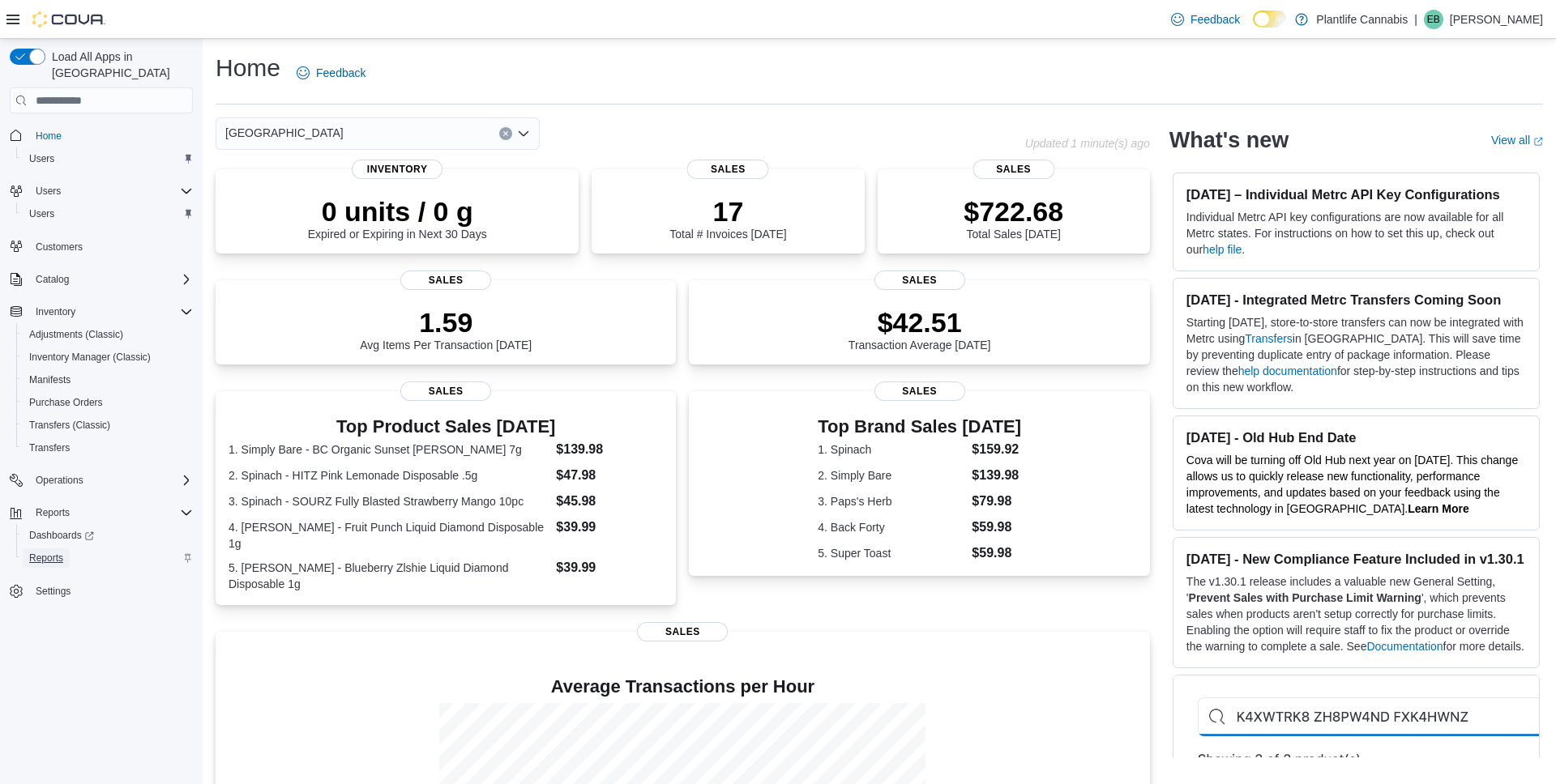
click at [37, 552] on span "Reports" at bounding box center [46, 558] width 34 height 13
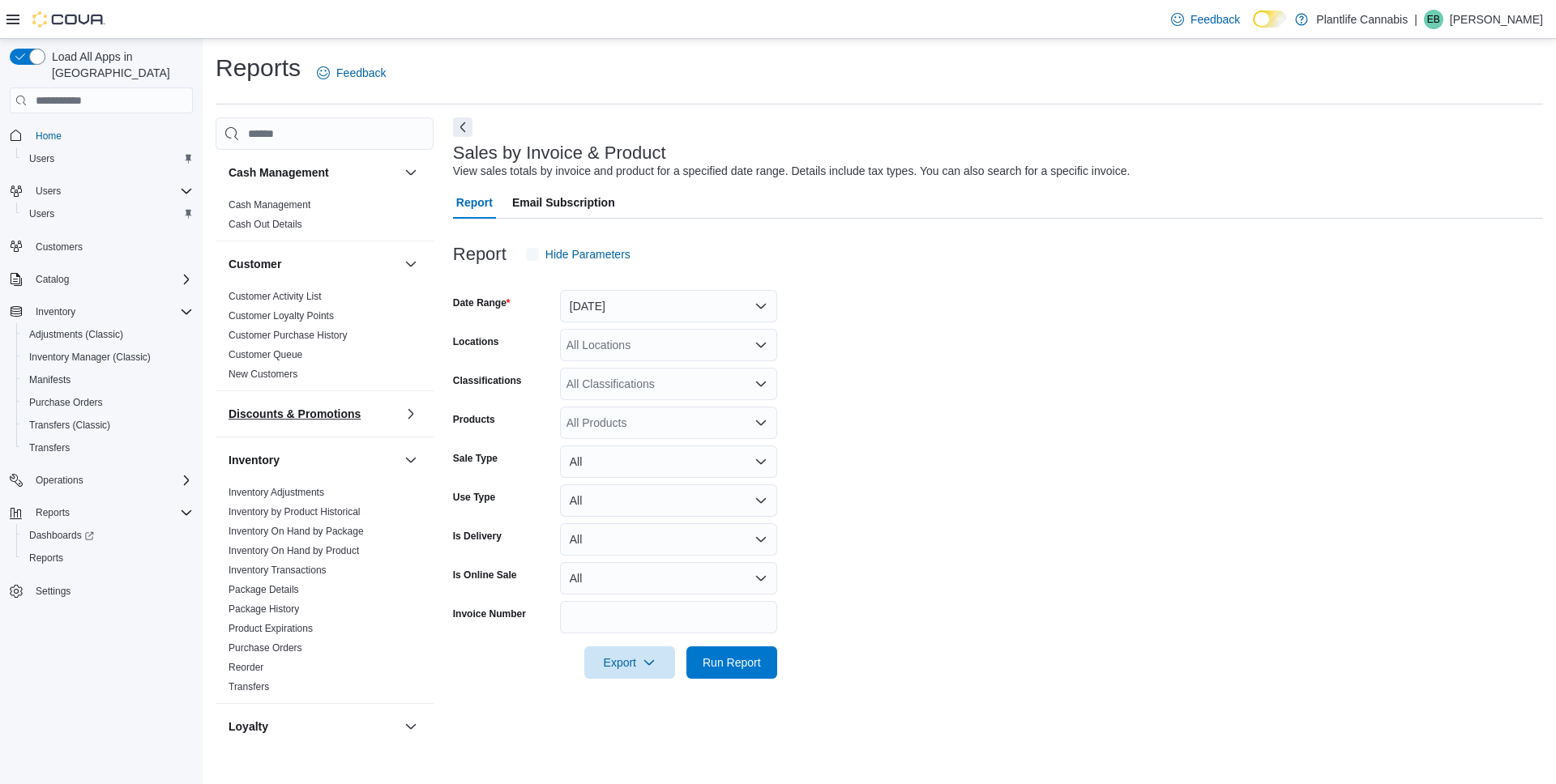
click at [301, 367] on div "Cash Management Cash Management Cash Out Details Customer Customer Activity Lis…" at bounding box center [324, 444] width 218 height 588
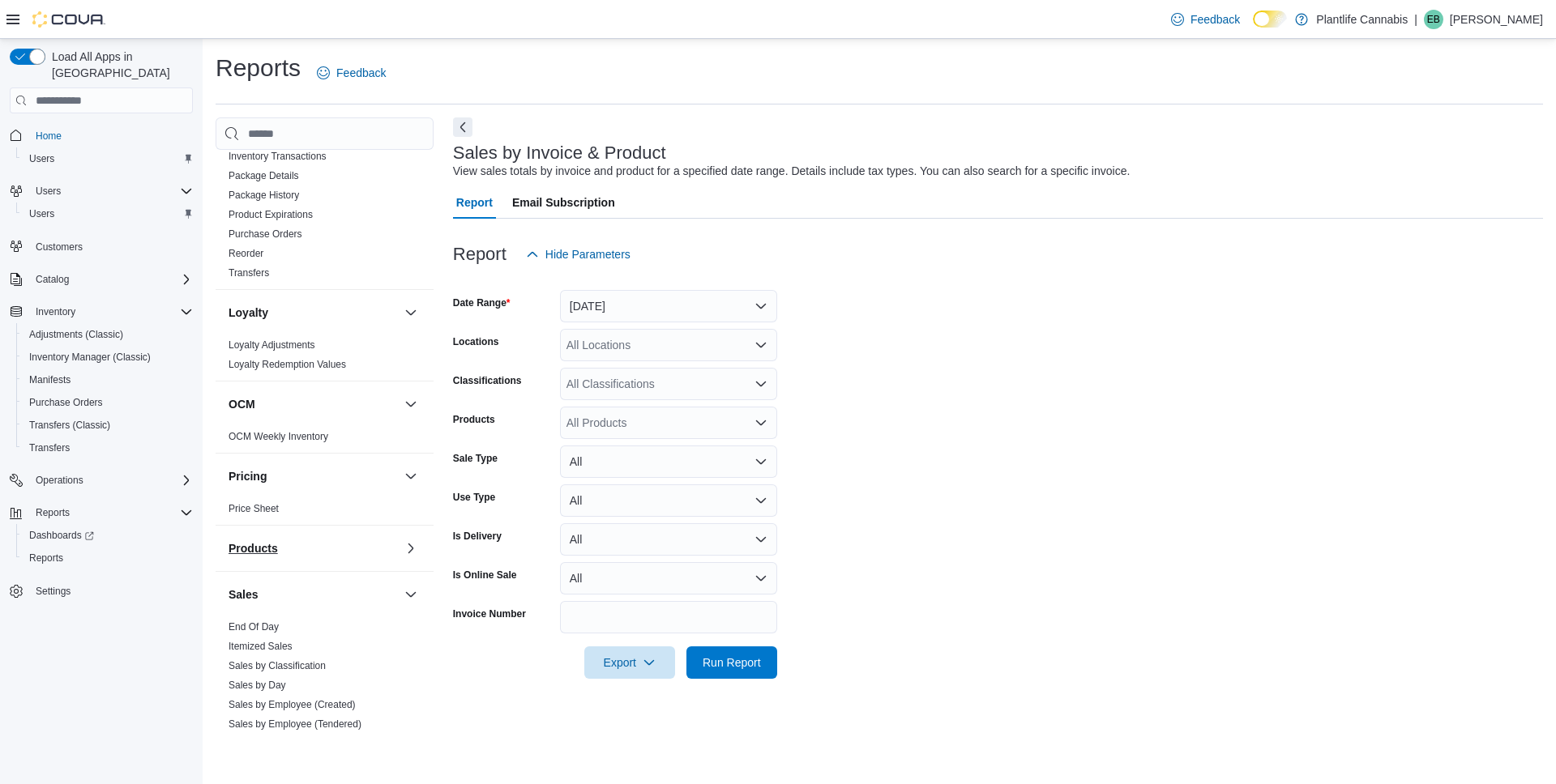
scroll to position [680, 0]
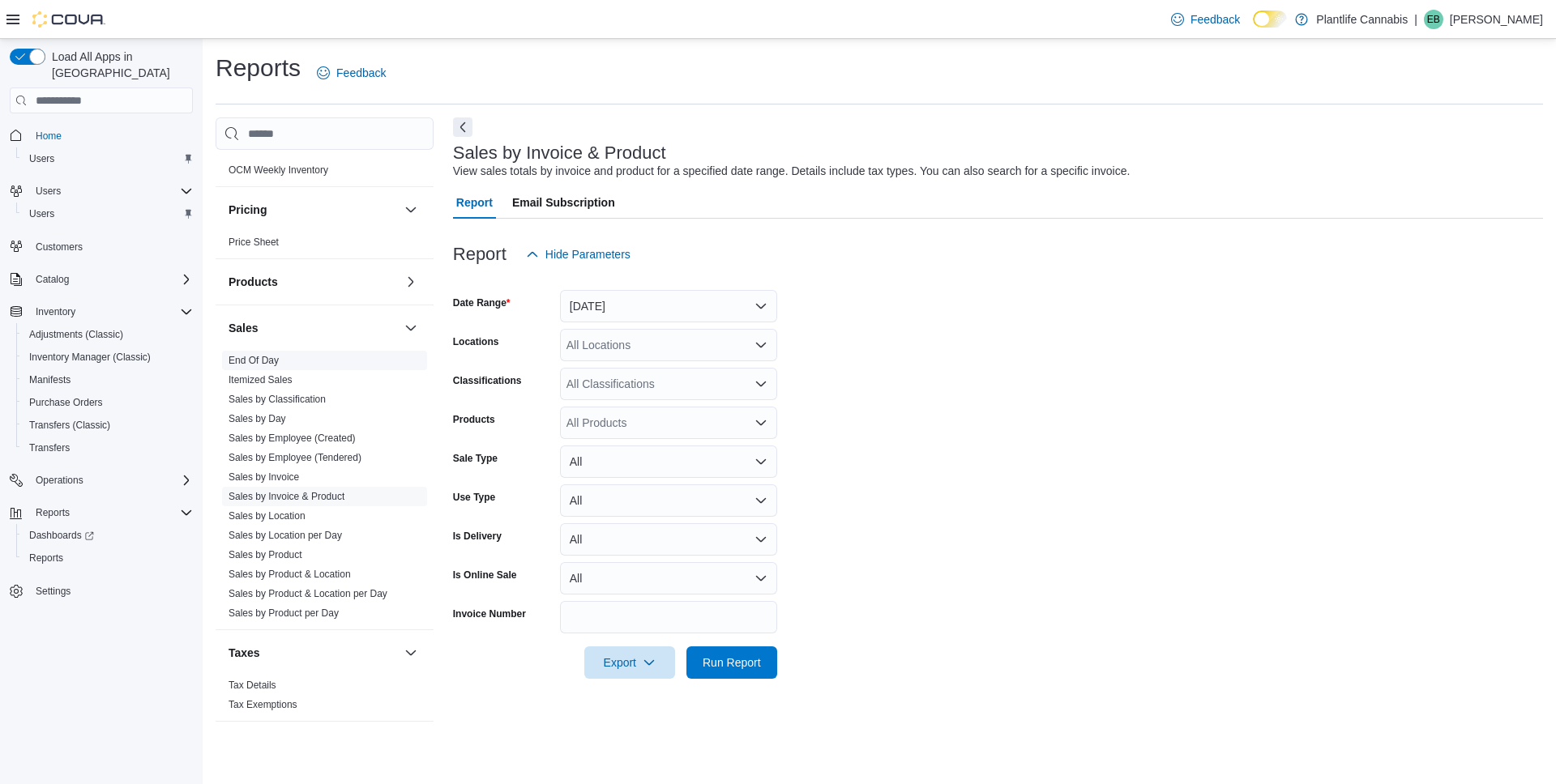
click at [293, 364] on span "End Of Day" at bounding box center [324, 360] width 205 height 19
click at [271, 362] on link "End Of Day" at bounding box center [253, 360] width 50 height 11
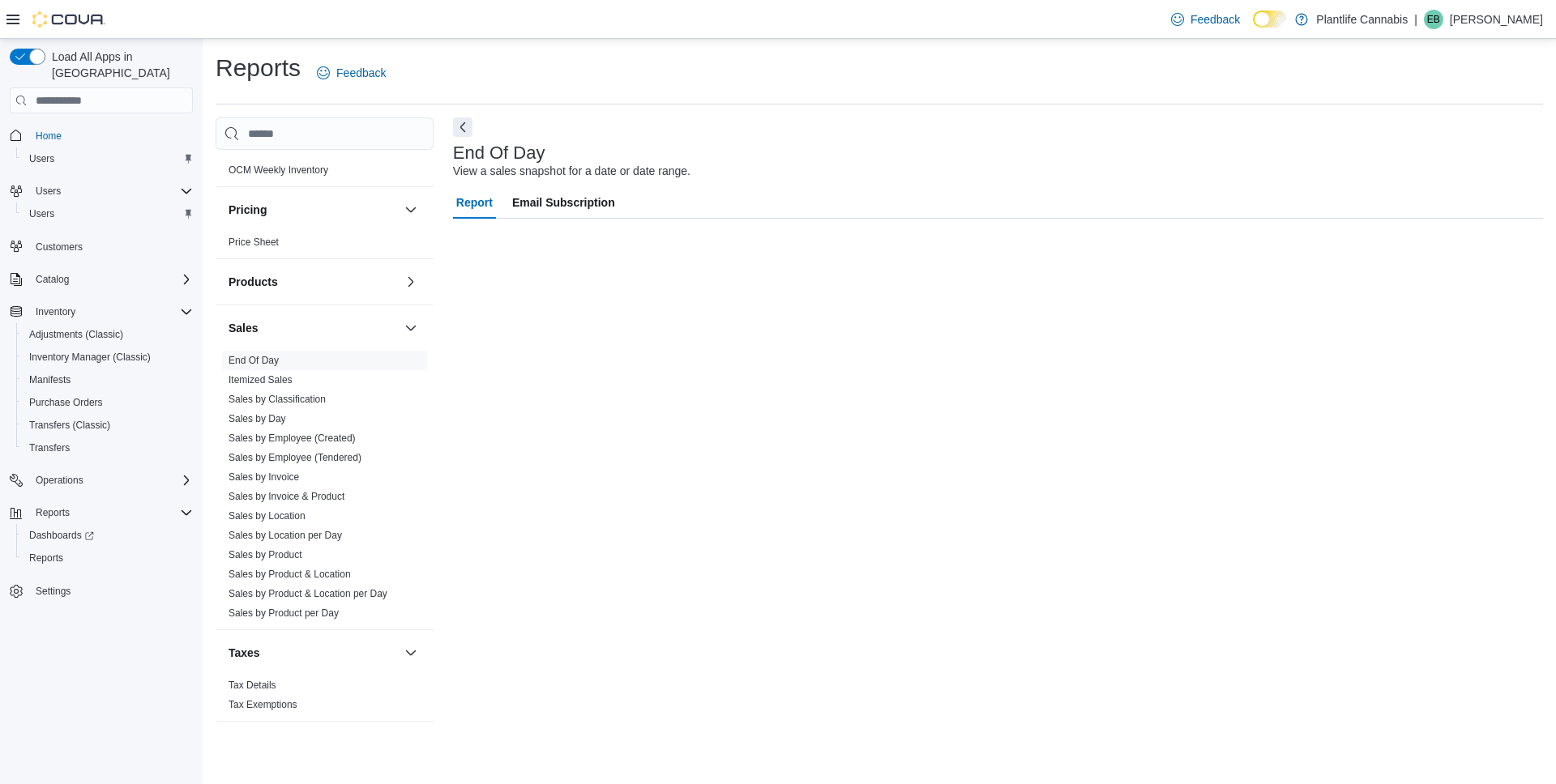
scroll to position [679, 0]
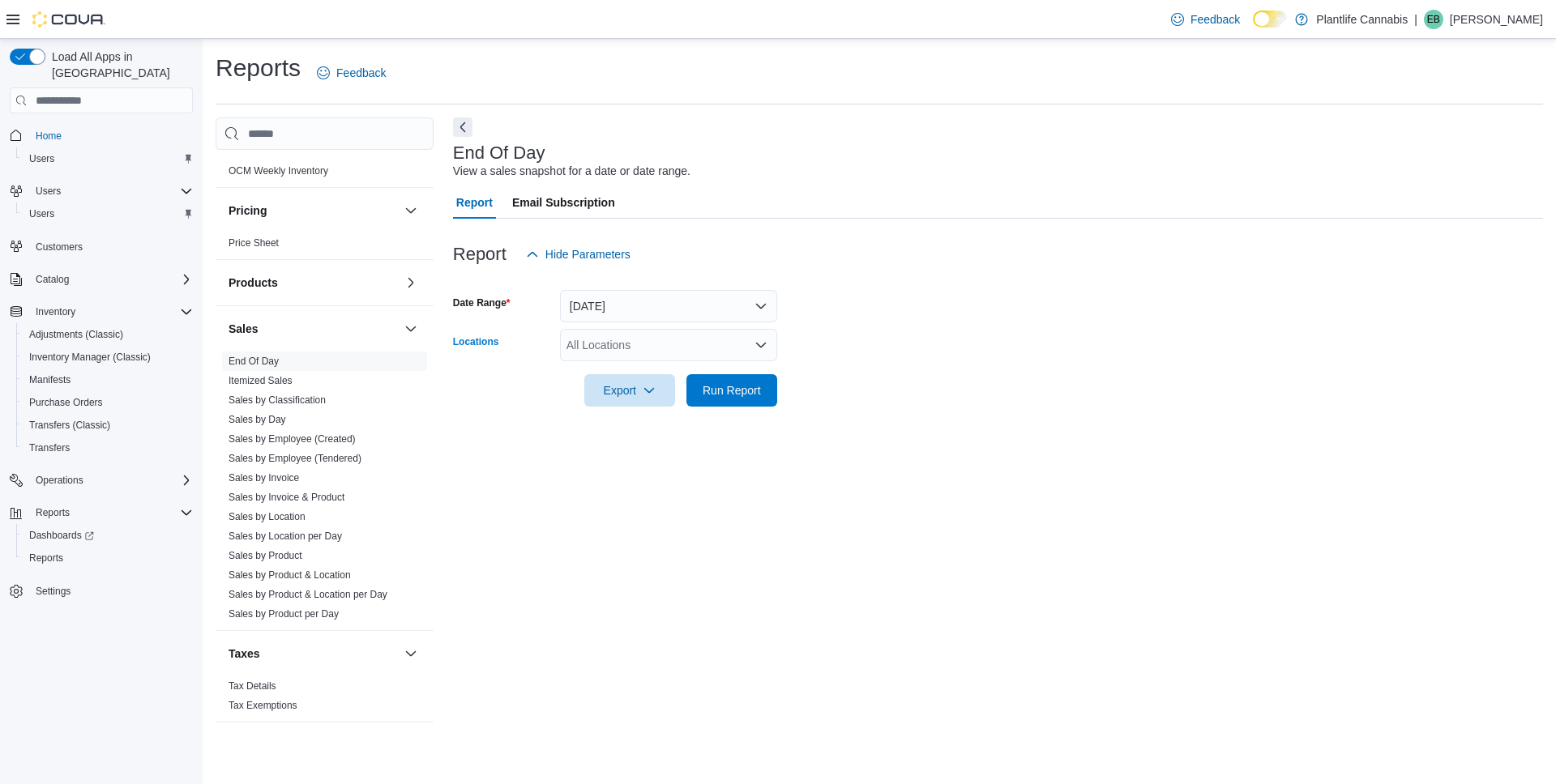
click at [621, 353] on div "All Locations" at bounding box center [668, 345] width 217 height 32
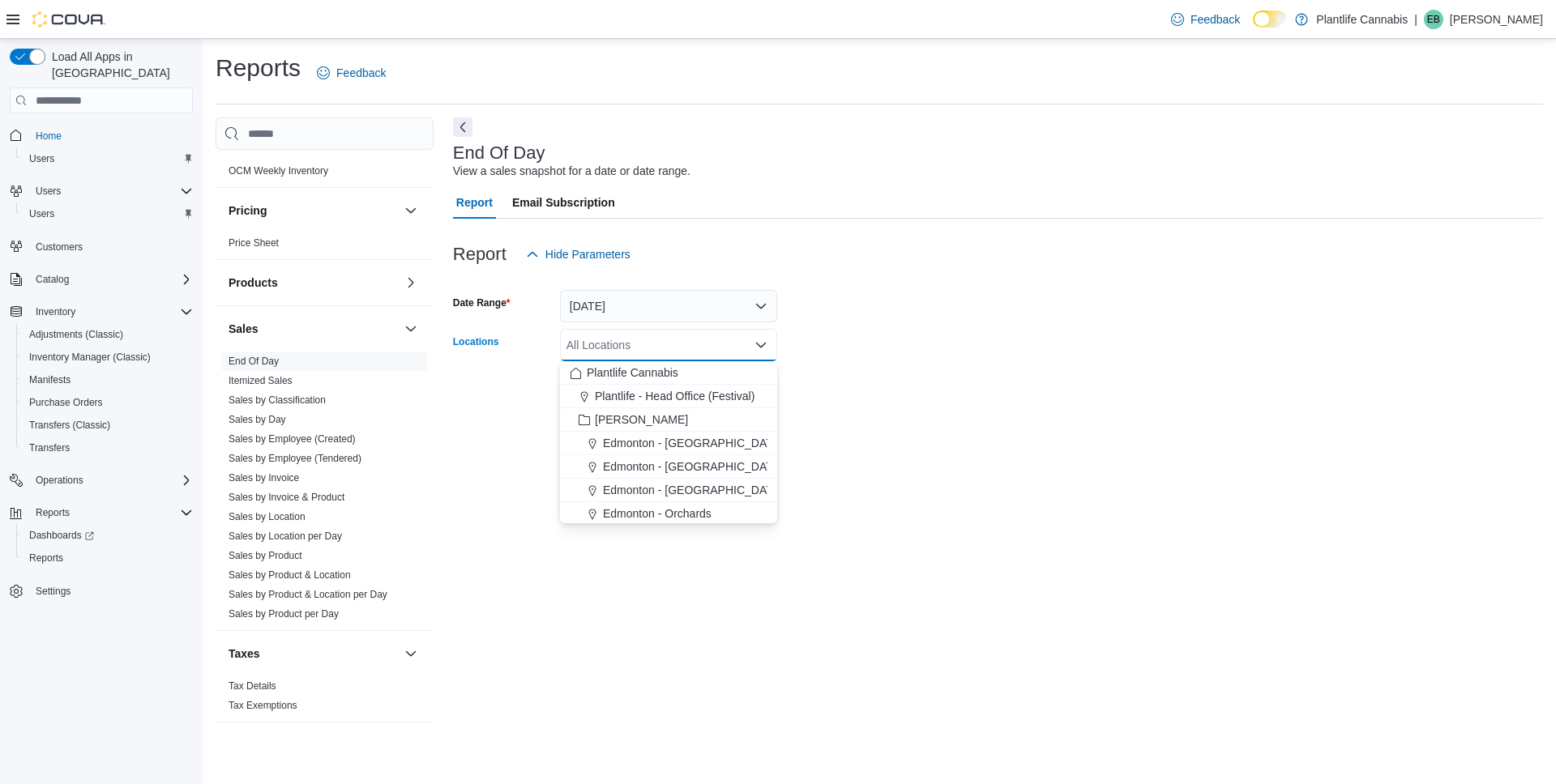
click at [621, 331] on div "All Locations Combo box. Selected. Combo box input. All Locations. Type some te…" at bounding box center [668, 345] width 217 height 32
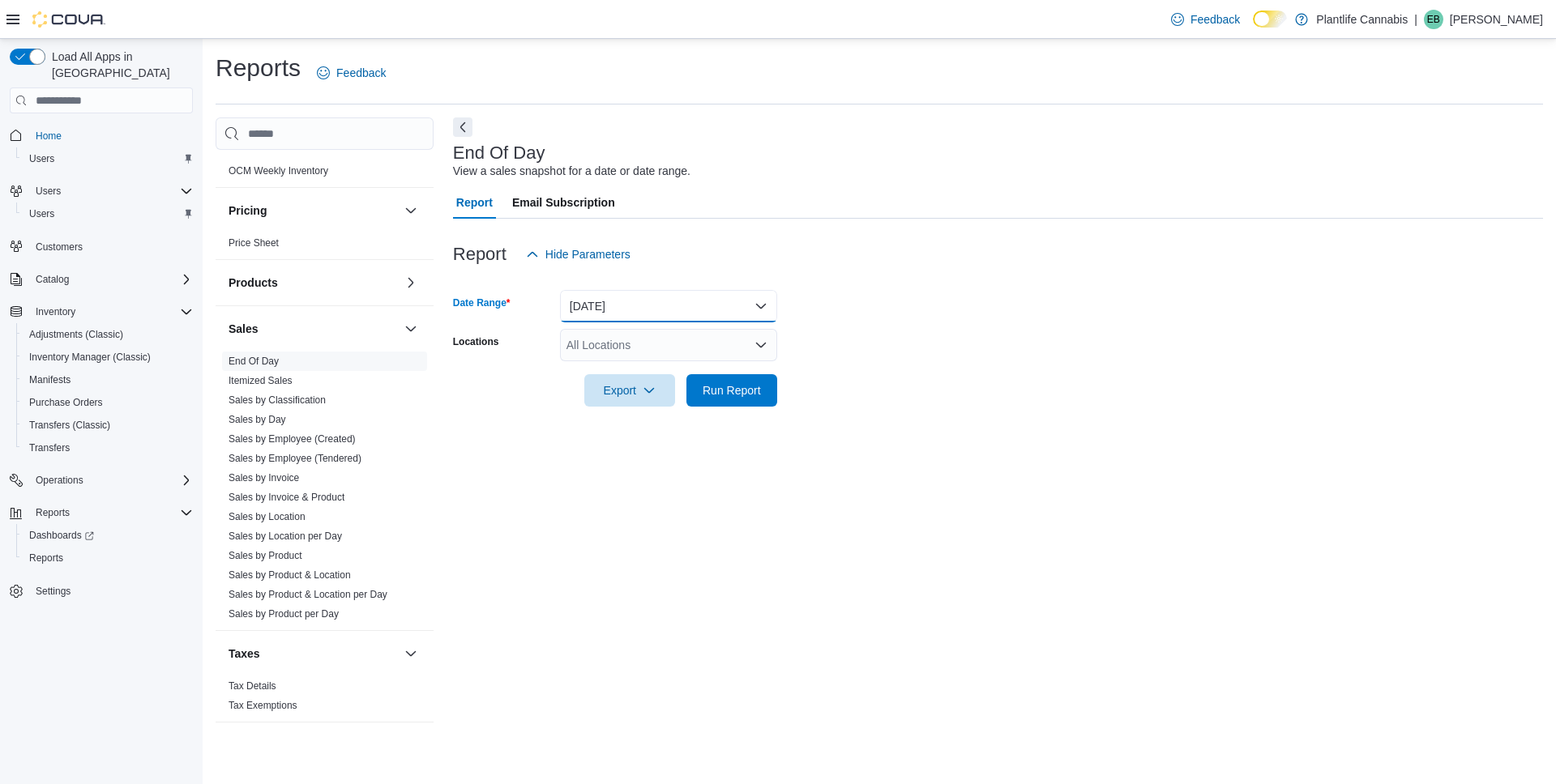
click at [606, 312] on button "Today" at bounding box center [668, 306] width 217 height 32
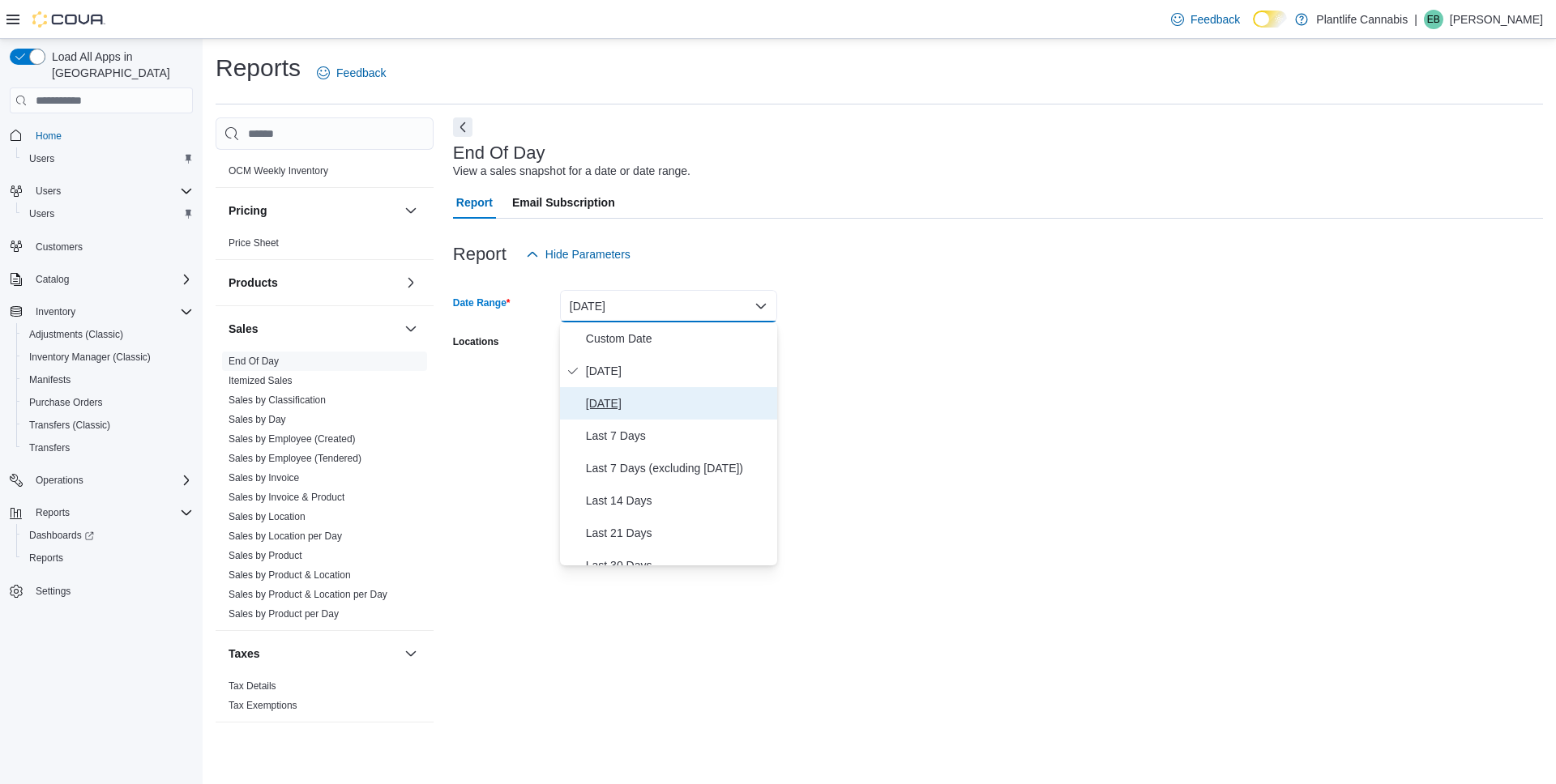
click at [654, 406] on span "Yesterday" at bounding box center [679, 403] width 185 height 19
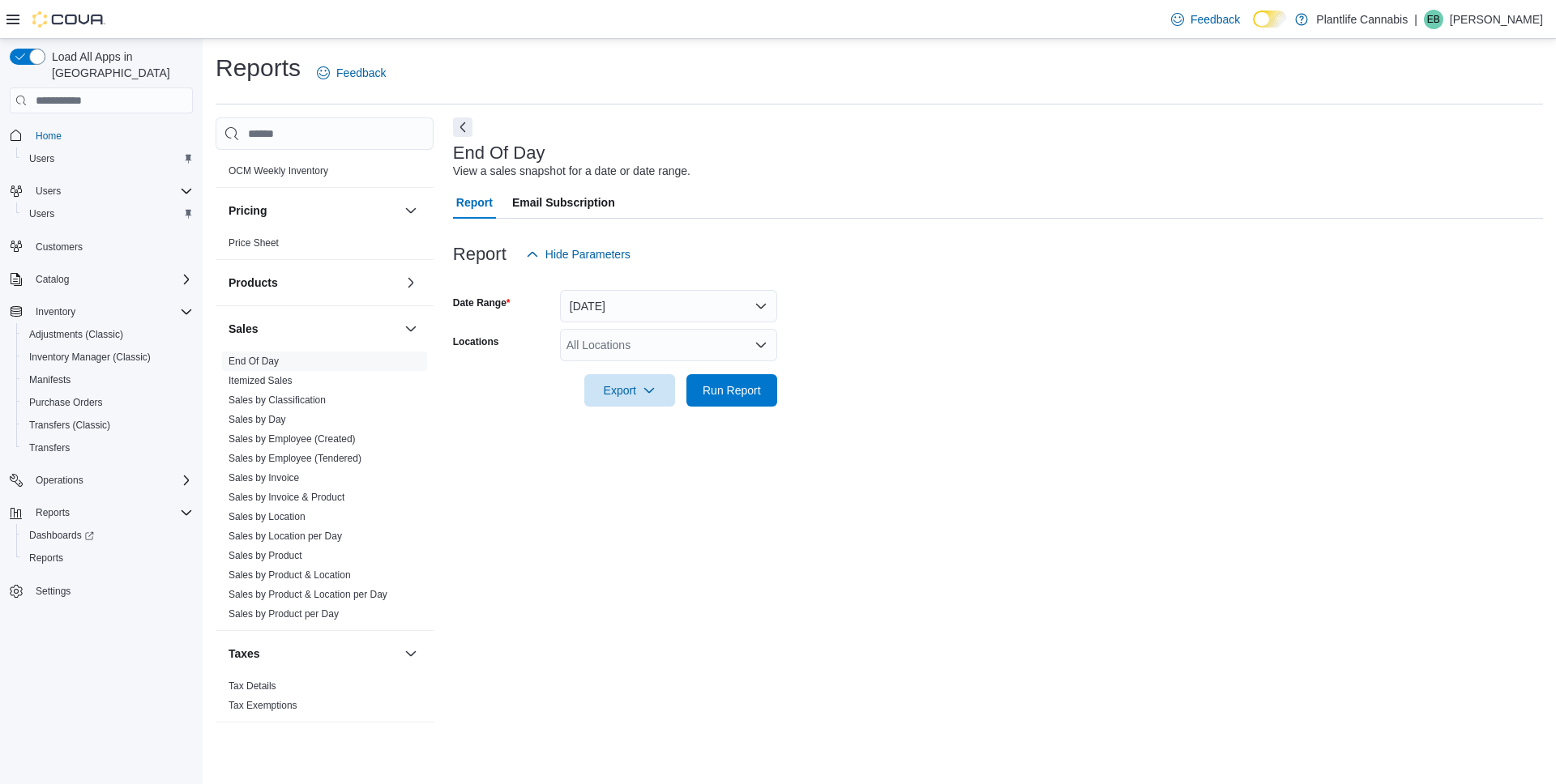
click at [648, 364] on div at bounding box center [998, 368] width 1090 height 13
click at [645, 354] on div "All Locations" at bounding box center [668, 345] width 217 height 32
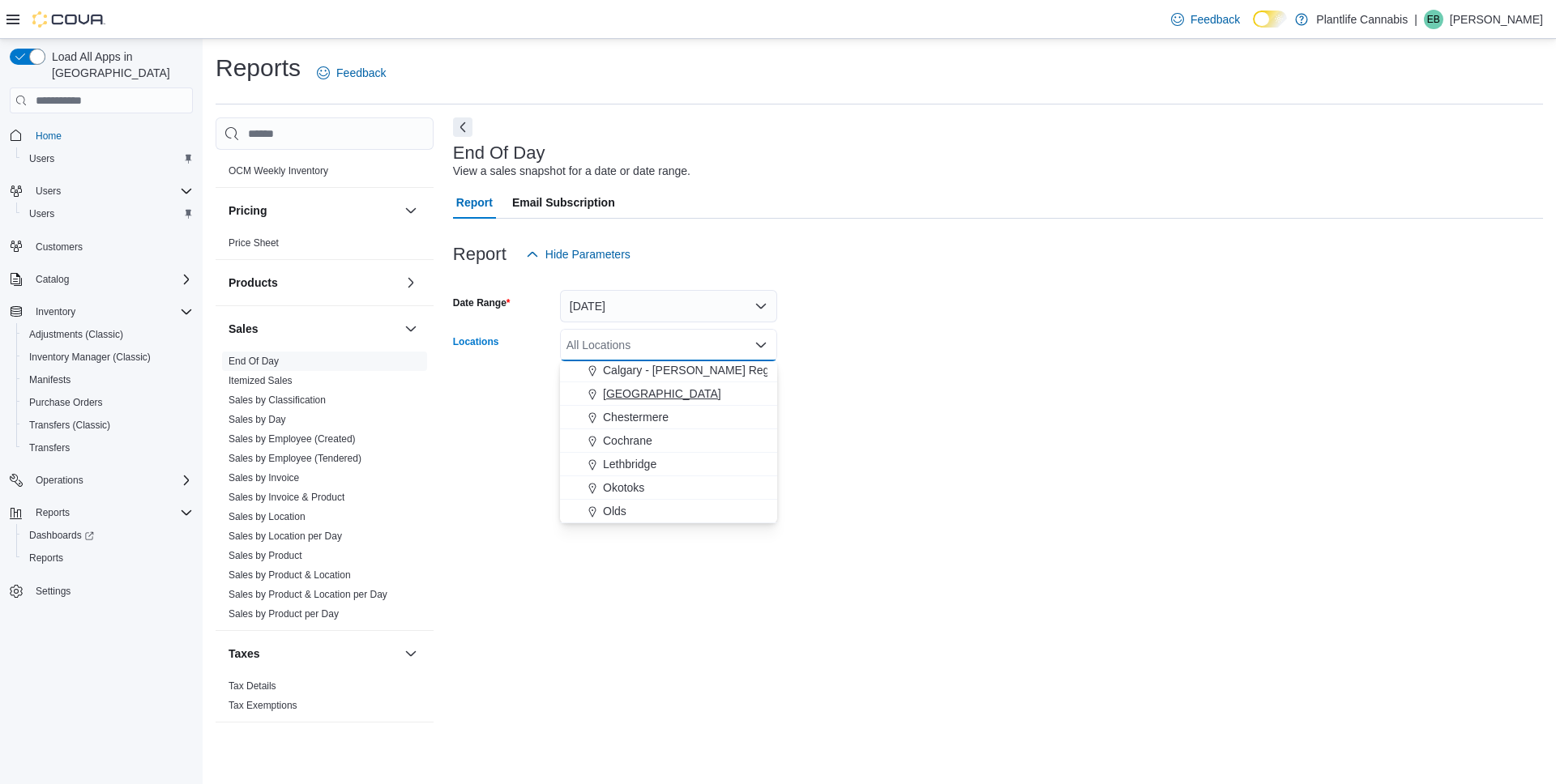
click at [707, 391] on span "Calgary - University District" at bounding box center [663, 394] width 119 height 16
click at [892, 395] on form "Date Range Yesterday Locations Calgary - University District Combo box. Selecte…" at bounding box center [998, 338] width 1090 height 136
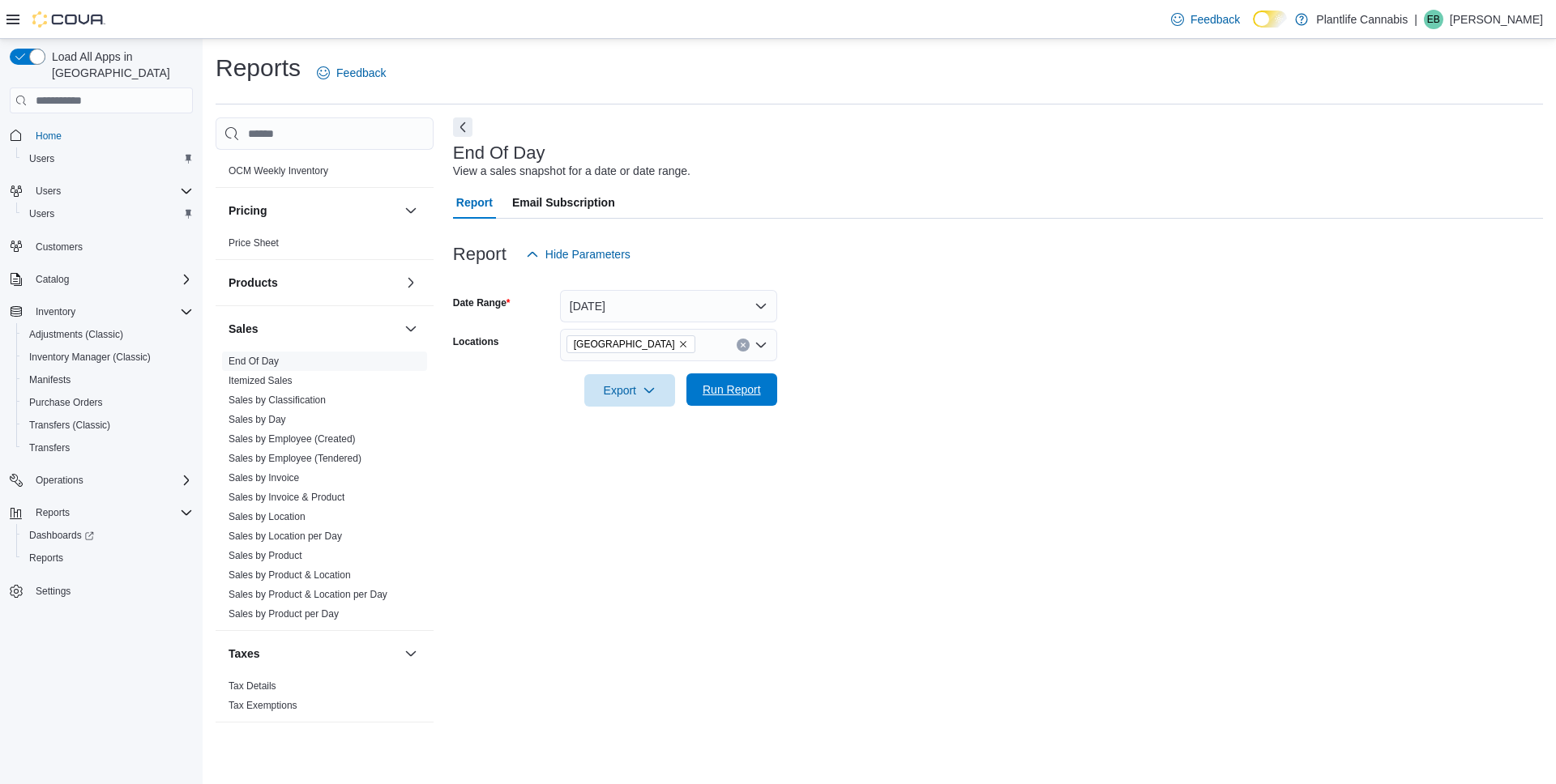
drag, startPoint x: 733, startPoint y: 407, endPoint x: 767, endPoint y: 396, distance: 35.7
click at [733, 406] on div "Report Hide Parameters Date Range Yesterday Locations Calgary - University Dist…" at bounding box center [998, 321] width 1090 height 207
drag, startPoint x: 767, startPoint y: 378, endPoint x: 867, endPoint y: 366, distance: 100.7
click at [767, 378] on span "Run Report" at bounding box center [732, 390] width 71 height 32
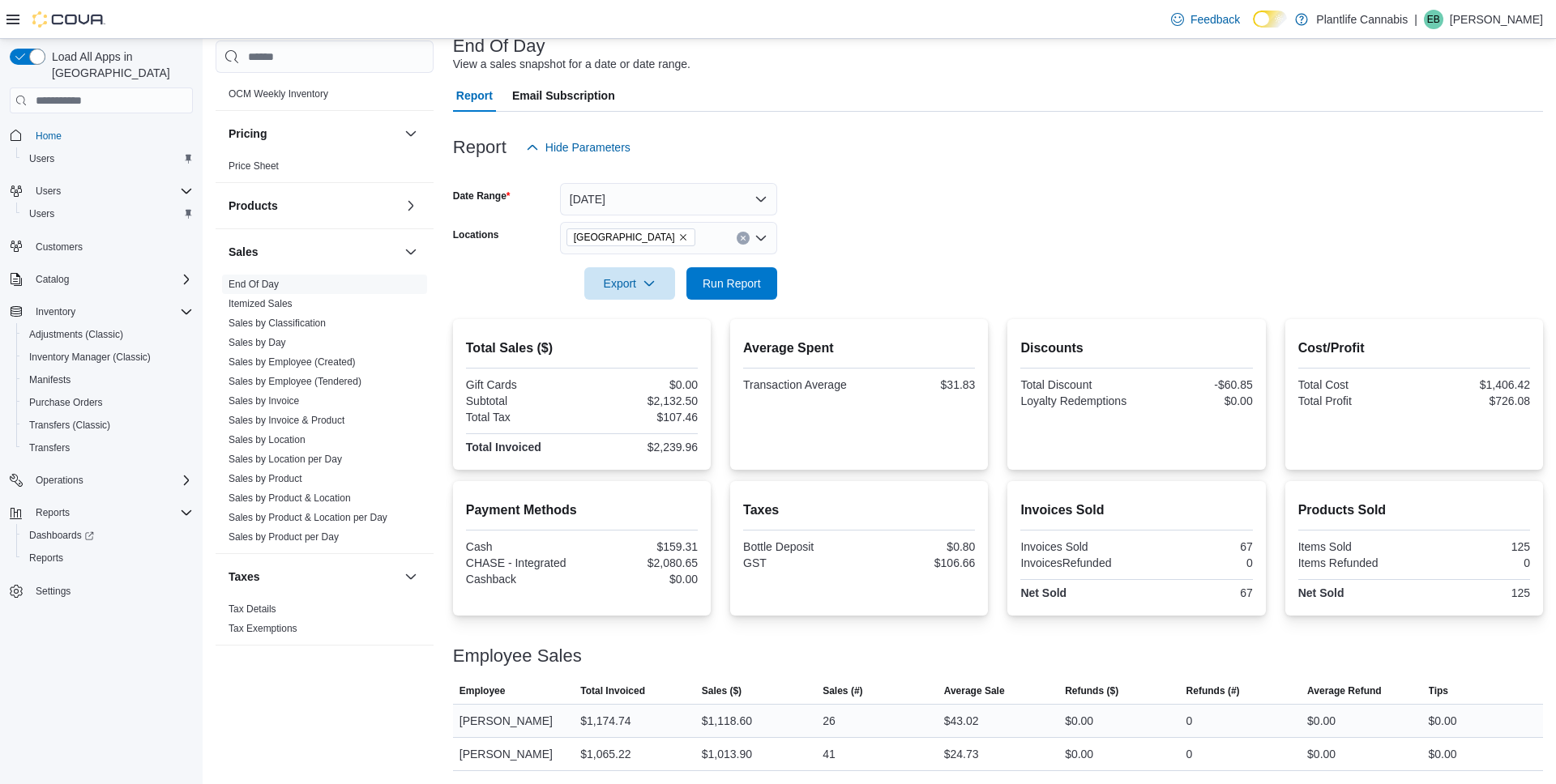
click at [972, 720] on div "$43.02" at bounding box center [962, 721] width 35 height 19
copy div "43.02"
click at [318, 386] on link "Sales by Employee (Tendered)" at bounding box center [295, 381] width 133 height 11
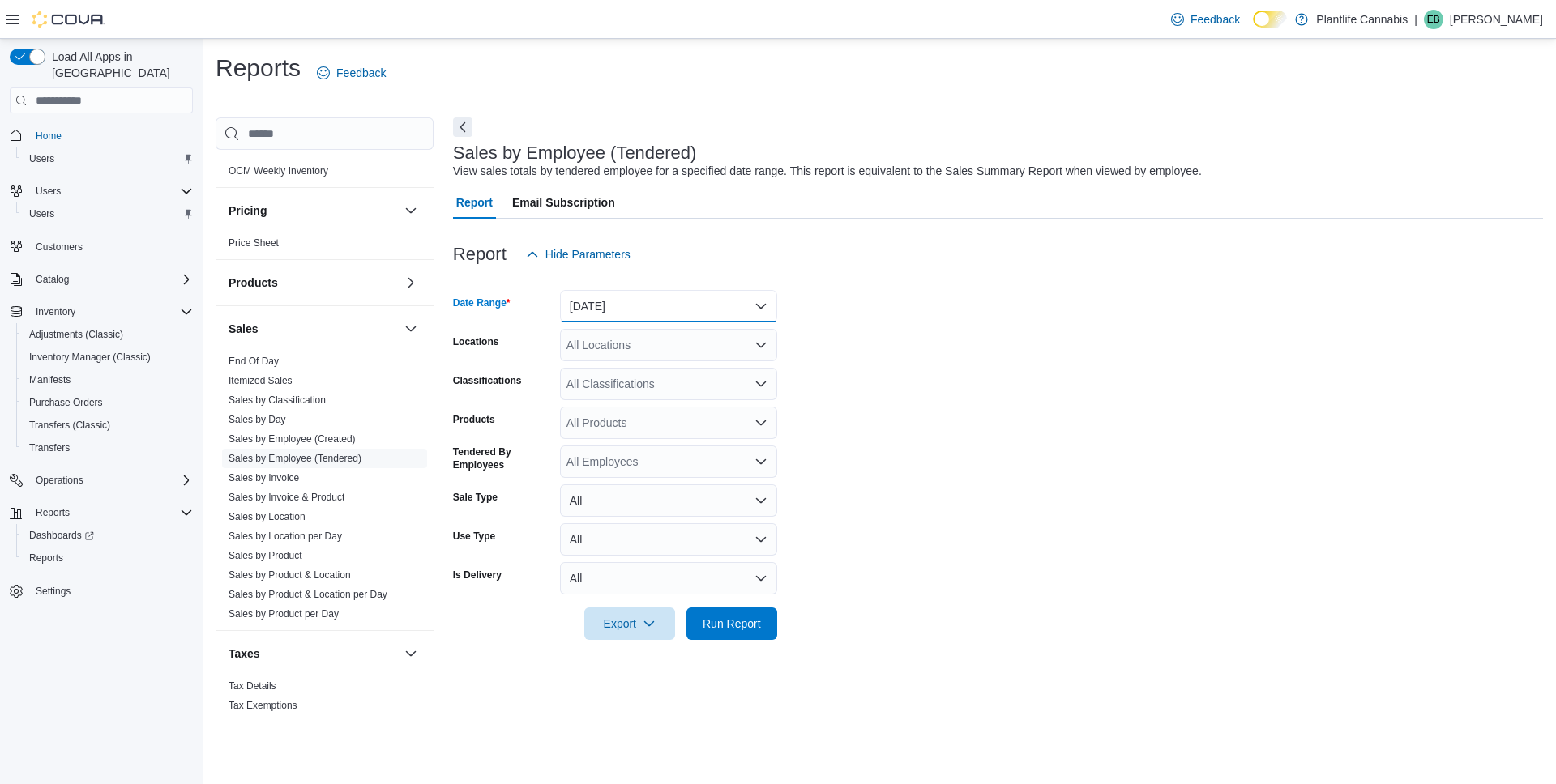
click at [630, 305] on button "Yesterday" at bounding box center [668, 306] width 217 height 32
drag, startPoint x: 929, startPoint y: 410, endPoint x: 659, endPoint y: 356, distance: 275.3
click at [917, 409] on form "Date Range Yesterday Locations All Locations Classifications All Classification…" at bounding box center [998, 454] width 1090 height 369
click at [590, 334] on div "All Locations" at bounding box center [668, 345] width 217 height 32
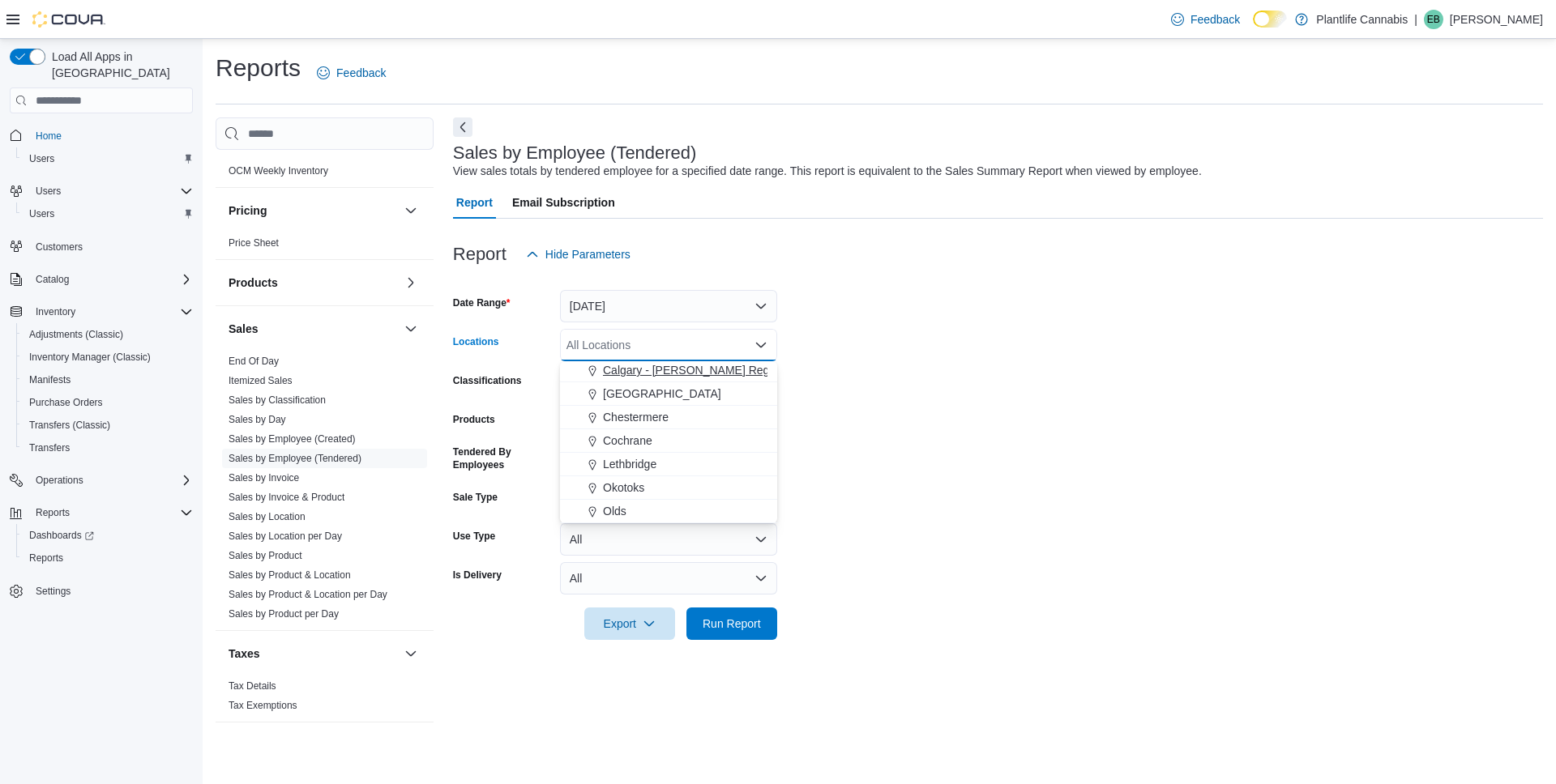
drag, startPoint x: 708, startPoint y: 396, endPoint x: 752, endPoint y: 395, distance: 44.0
click at [708, 395] on span "Calgary - University District" at bounding box center [663, 394] width 119 height 16
drag, startPoint x: 960, startPoint y: 380, endPoint x: 945, endPoint y: 380, distance: 15.0
click at [960, 380] on form "Date Range Yesterday Locations Calgary - University District Combo box. Selecte…" at bounding box center [998, 454] width 1090 height 369
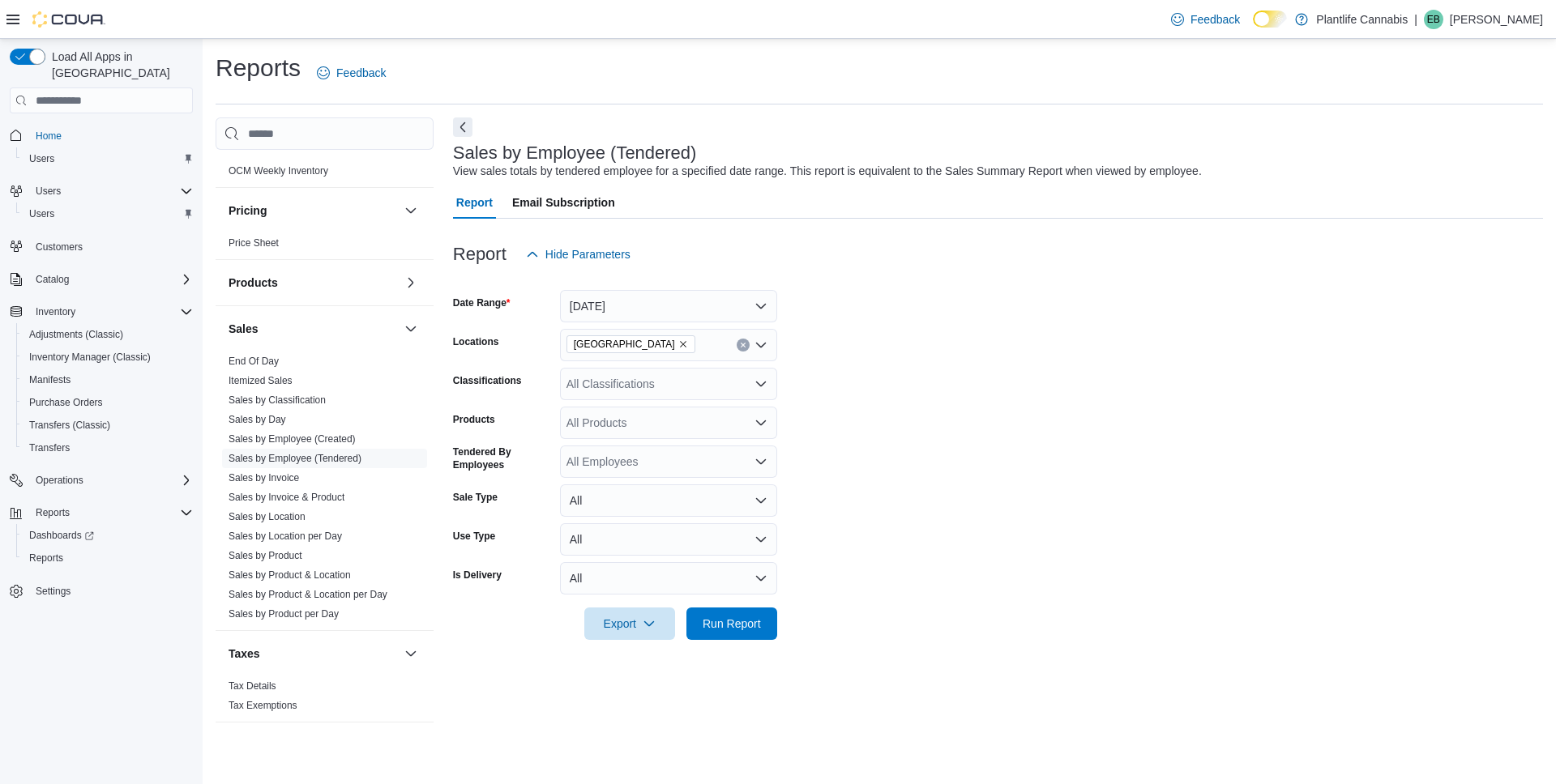
click at [668, 383] on div "All Classifications" at bounding box center [668, 384] width 217 height 32
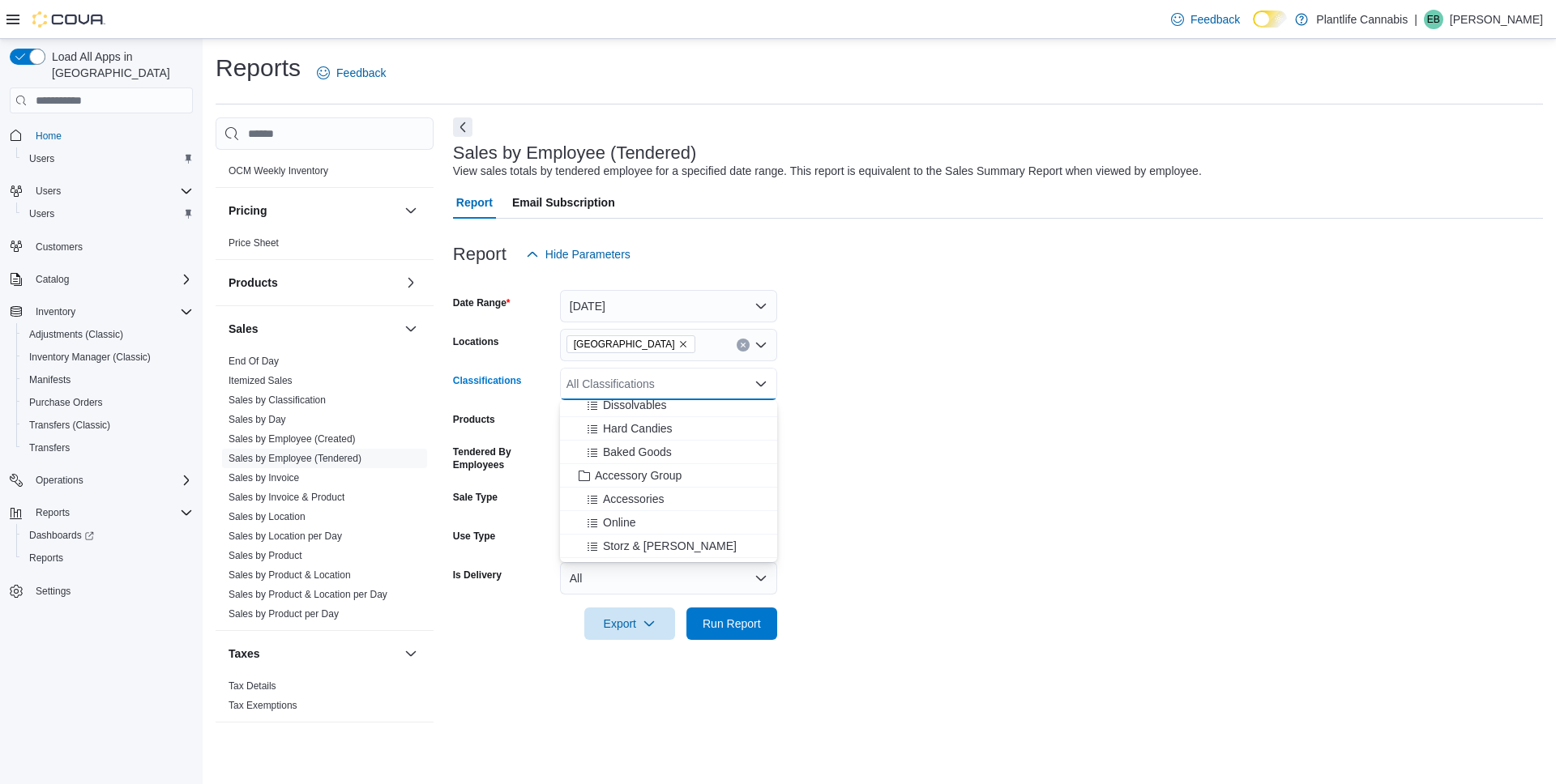
scroll to position [174, 0]
click at [647, 472] on span "Accessory Group" at bounding box center [638, 473] width 87 height 16
click at [758, 610] on span "Run Report" at bounding box center [732, 624] width 71 height 32
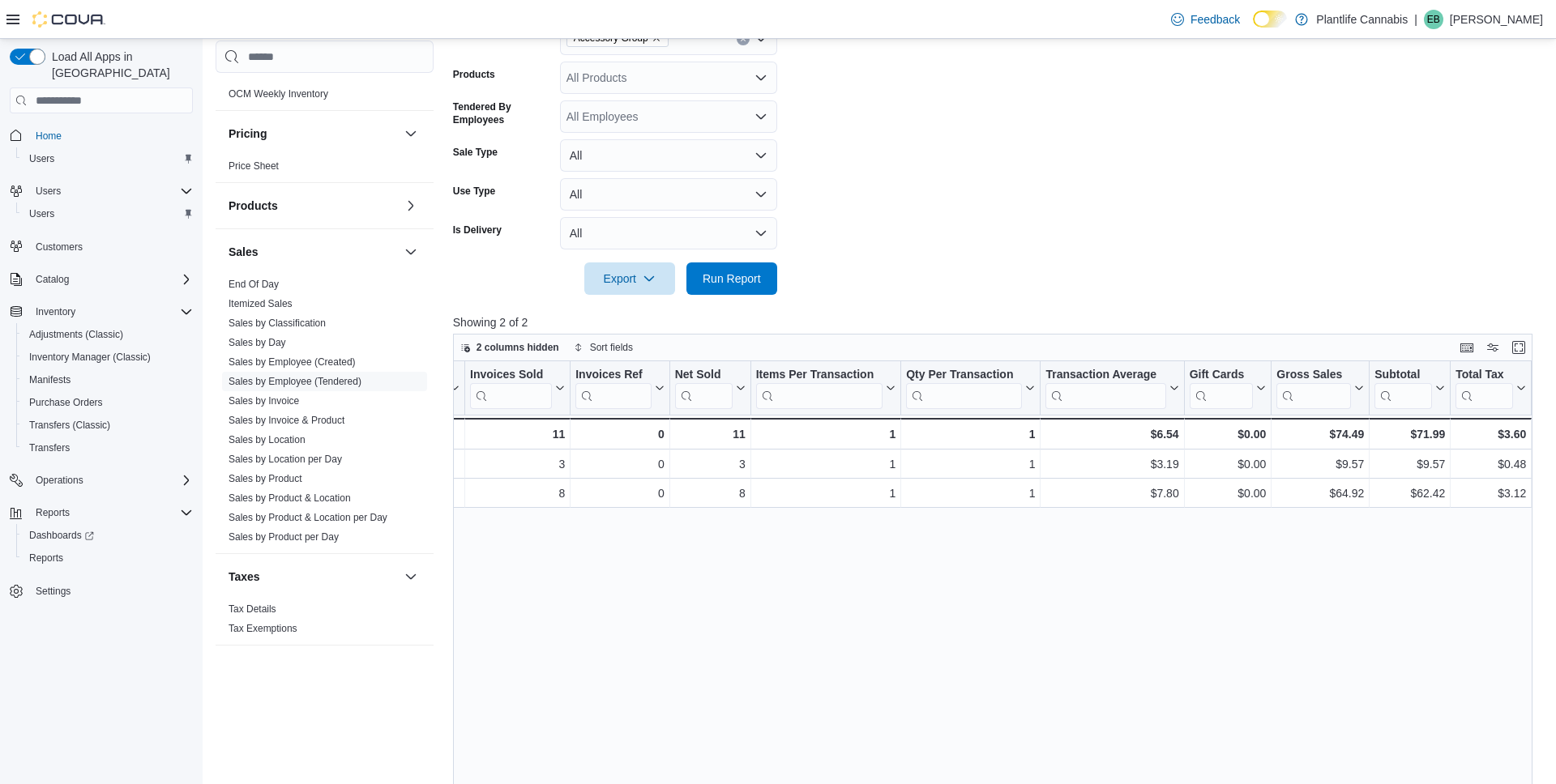
scroll to position [0, 141]
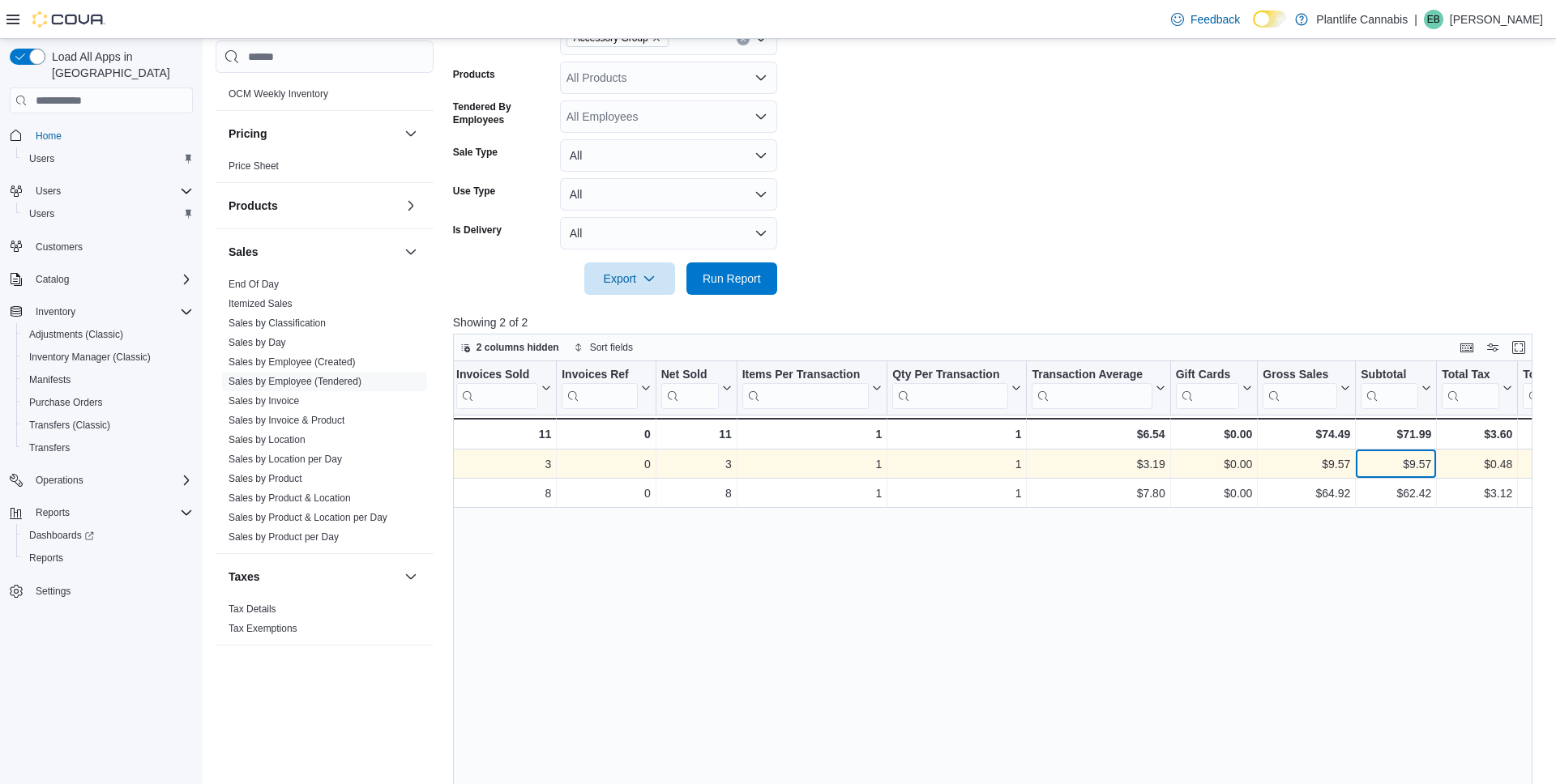
click at [1428, 461] on div "$9.57" at bounding box center [1396, 465] width 71 height 19
click at [1425, 461] on div "$9.57" at bounding box center [1396, 465] width 71 height 19
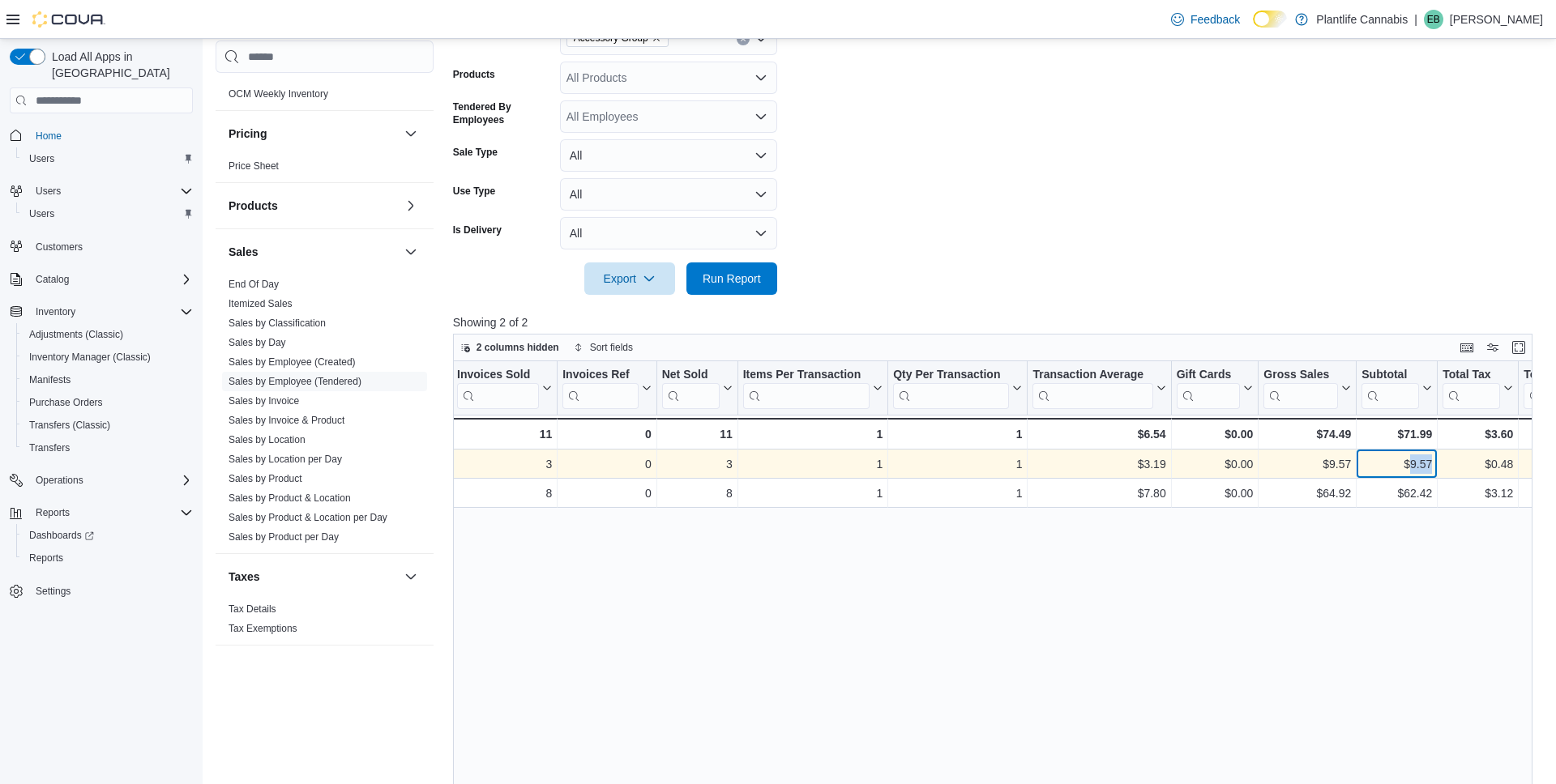
copy div "9.57"
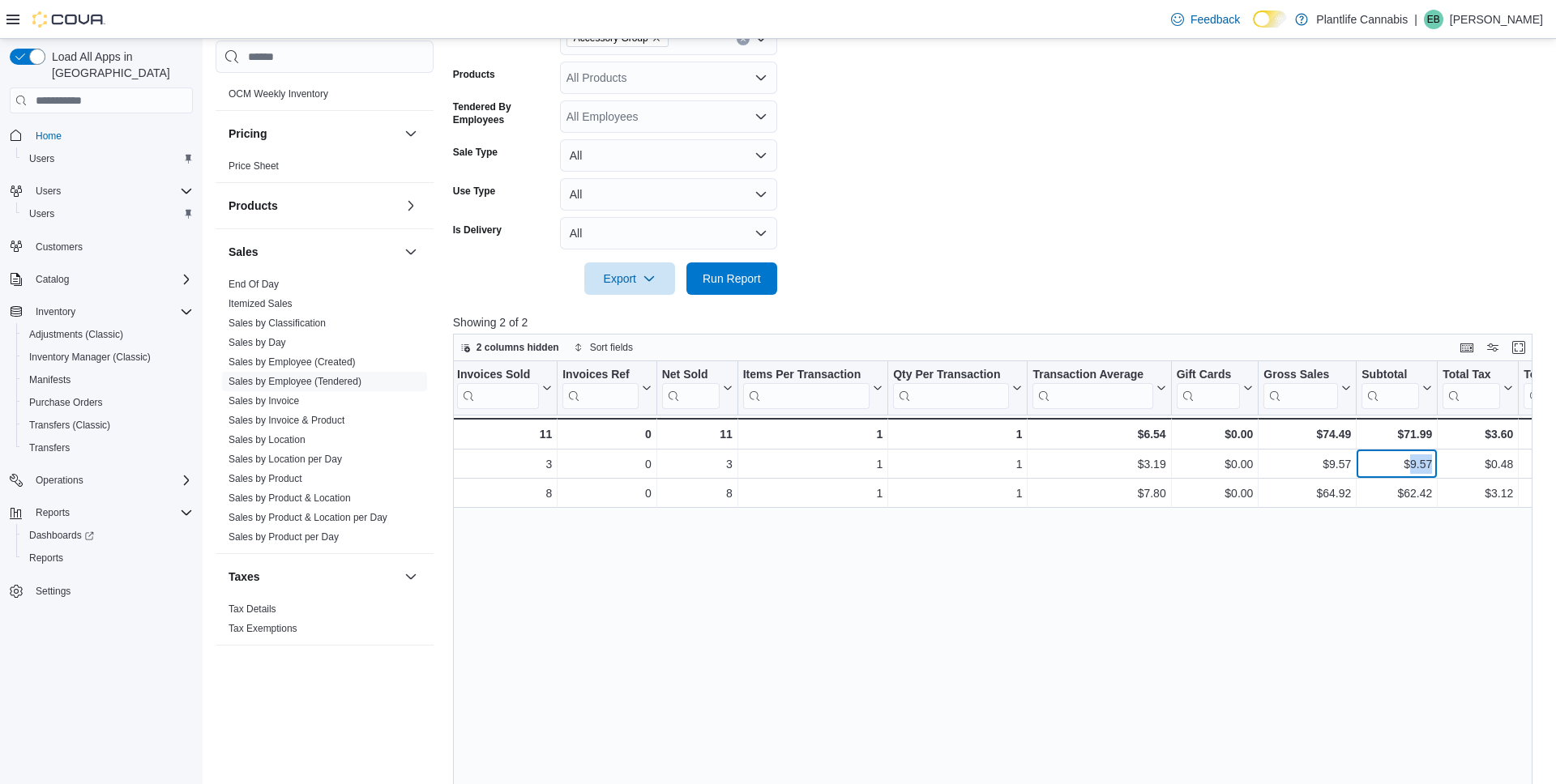
scroll to position [0, 0]
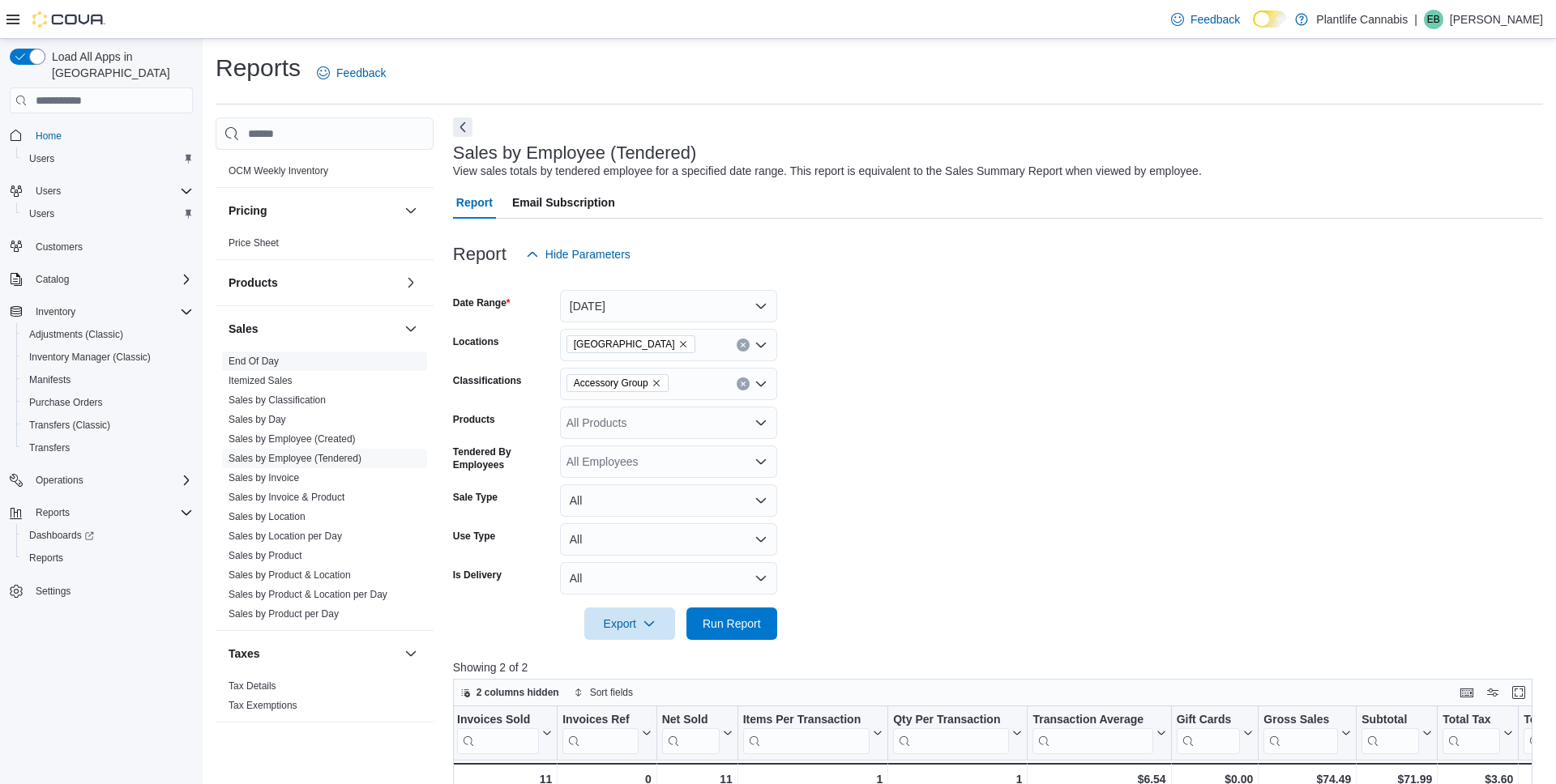
click at [243, 370] on span "End Of Day" at bounding box center [324, 361] width 205 height 19
click at [250, 361] on link "End Of Day" at bounding box center [253, 361] width 50 height 11
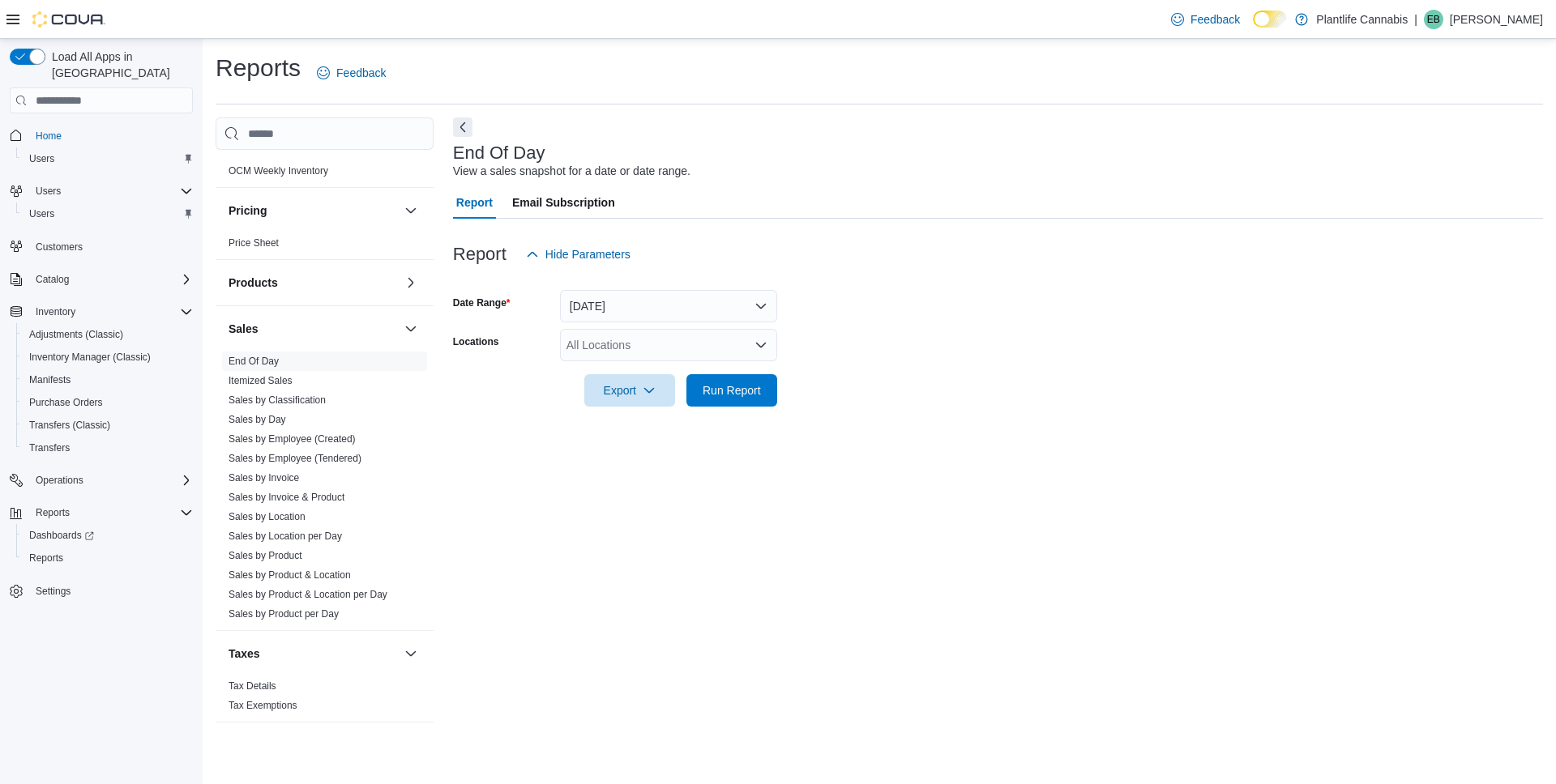
click at [655, 359] on div "All Locations" at bounding box center [668, 345] width 217 height 32
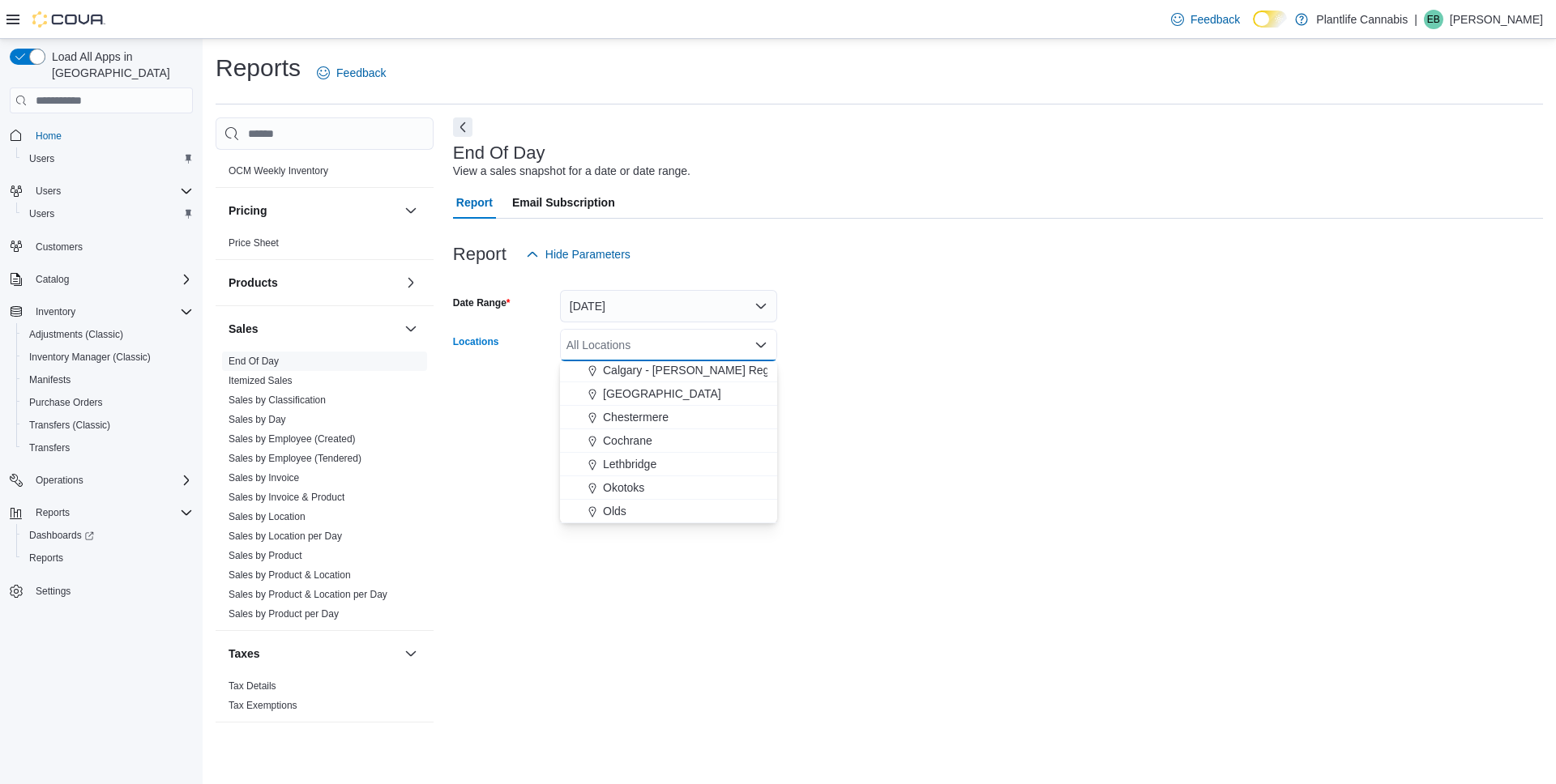
click at [694, 396] on span "Calgary - University District" at bounding box center [663, 394] width 119 height 16
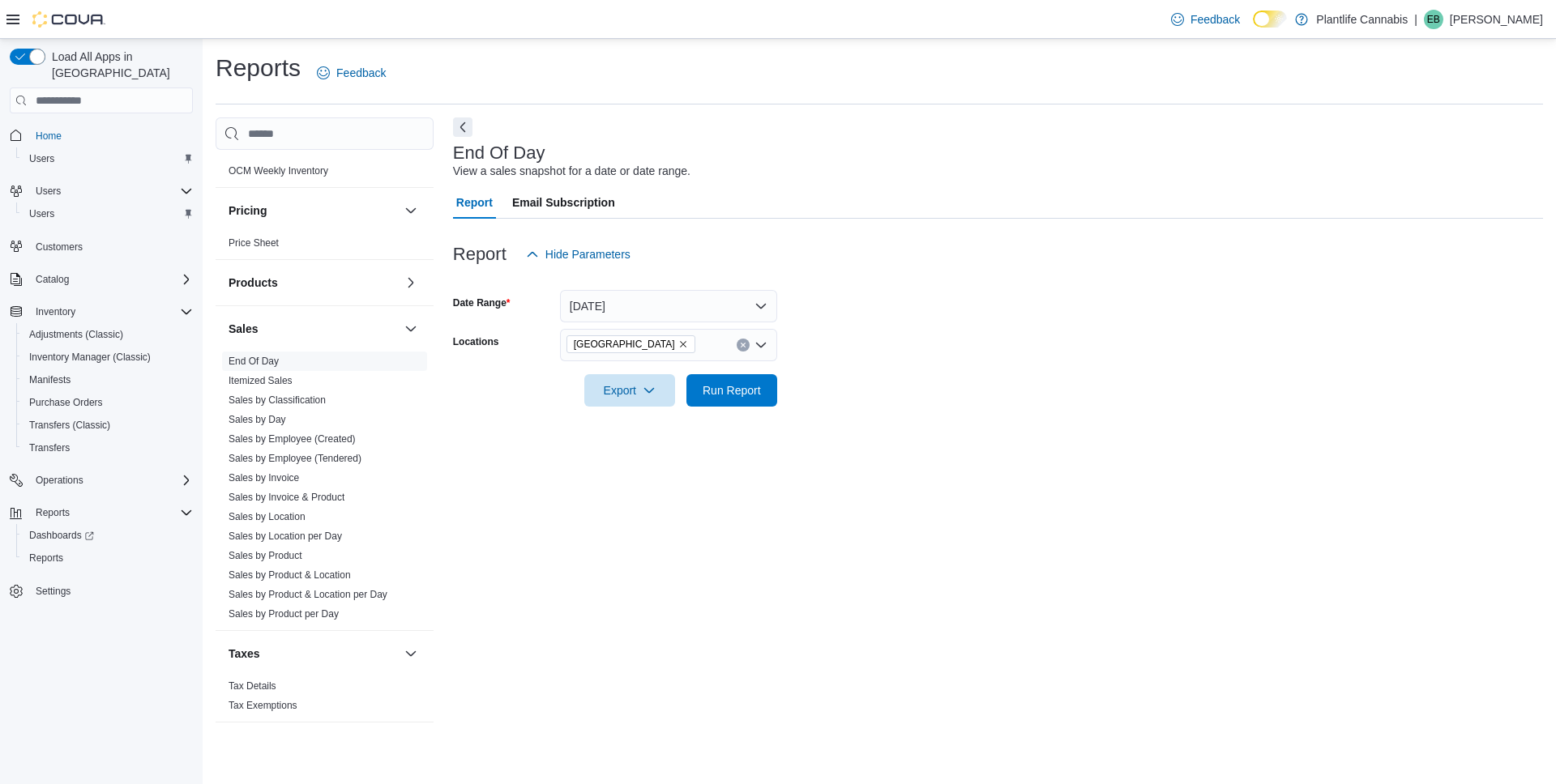
click at [852, 357] on form "Date Range Today Locations Calgary - University District Export Run Report" at bounding box center [998, 338] width 1090 height 136
click at [721, 394] on span "Run Report" at bounding box center [732, 390] width 58 height 16
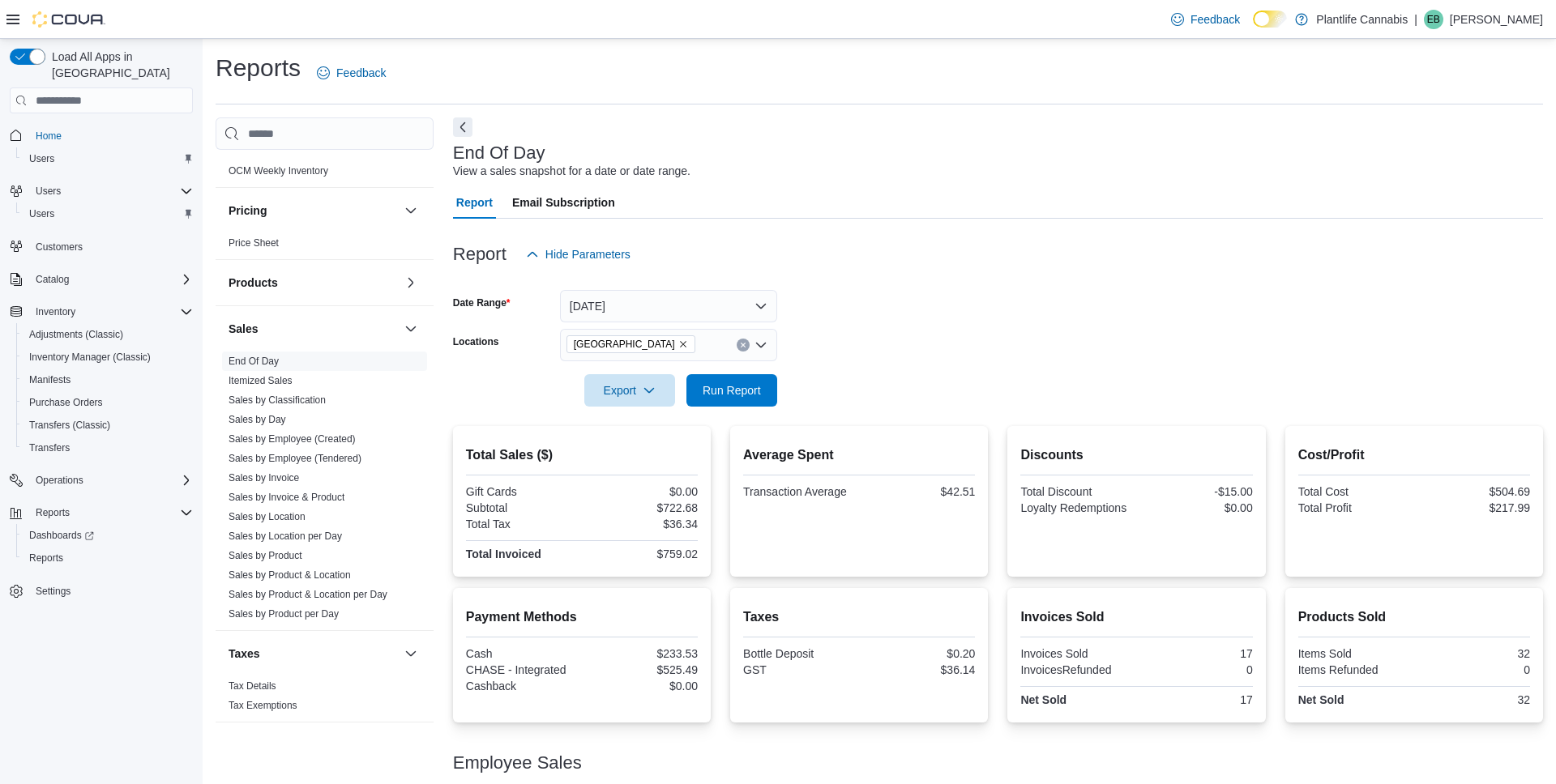
scroll to position [74, 0]
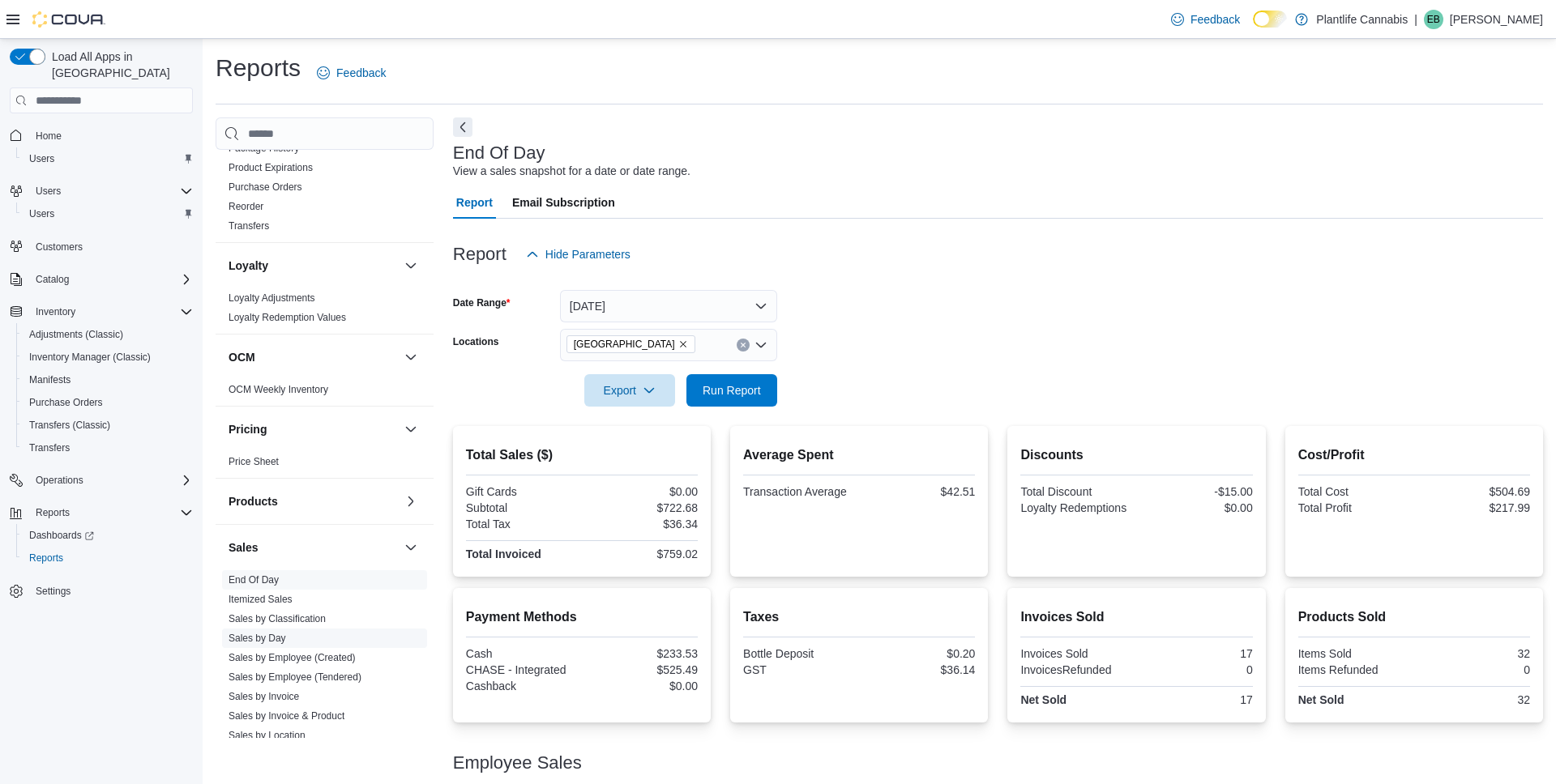
scroll to position [680, 0]
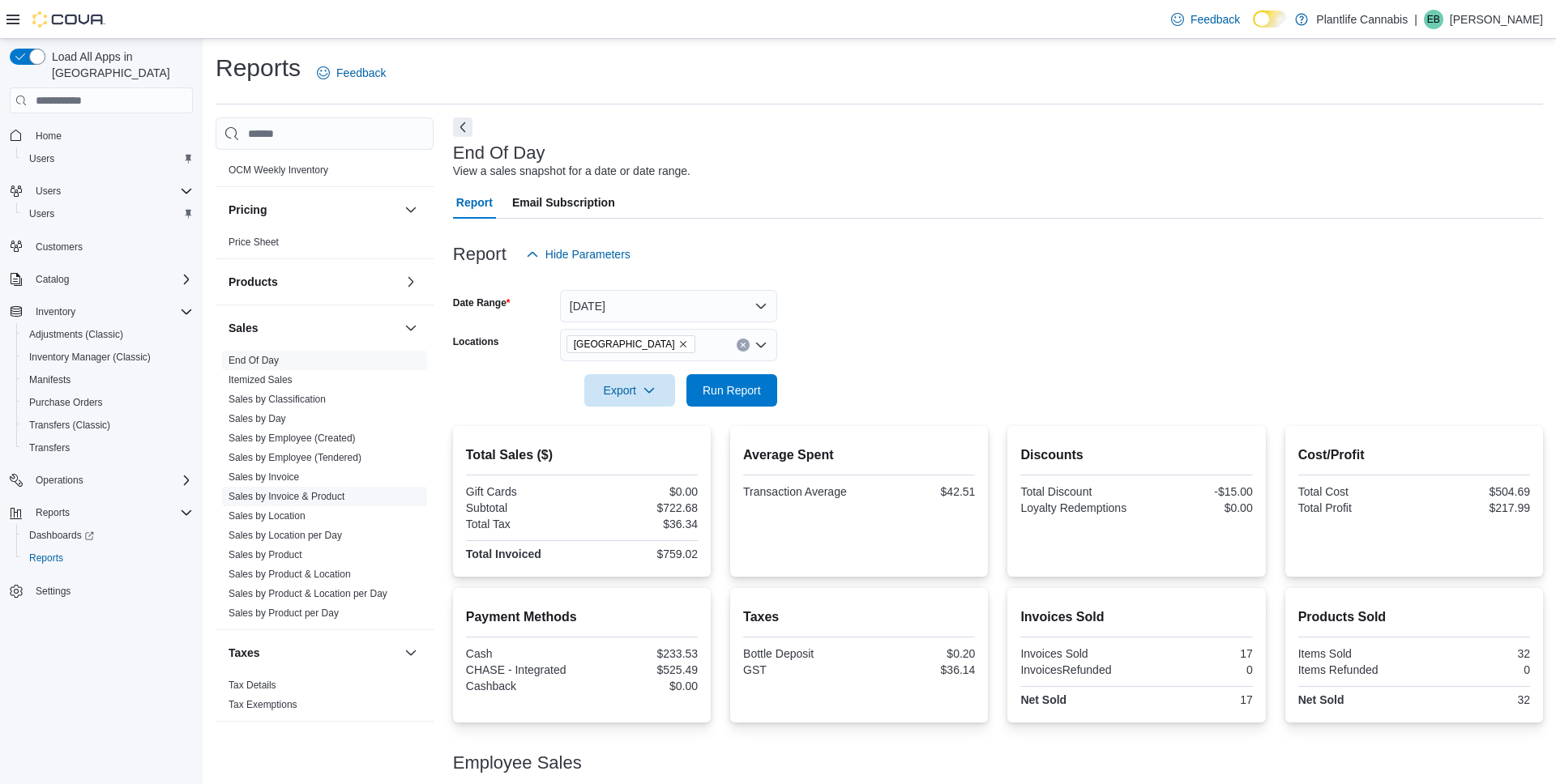
click at [344, 494] on link "Sales by Invoice & Product" at bounding box center [286, 497] width 116 height 11
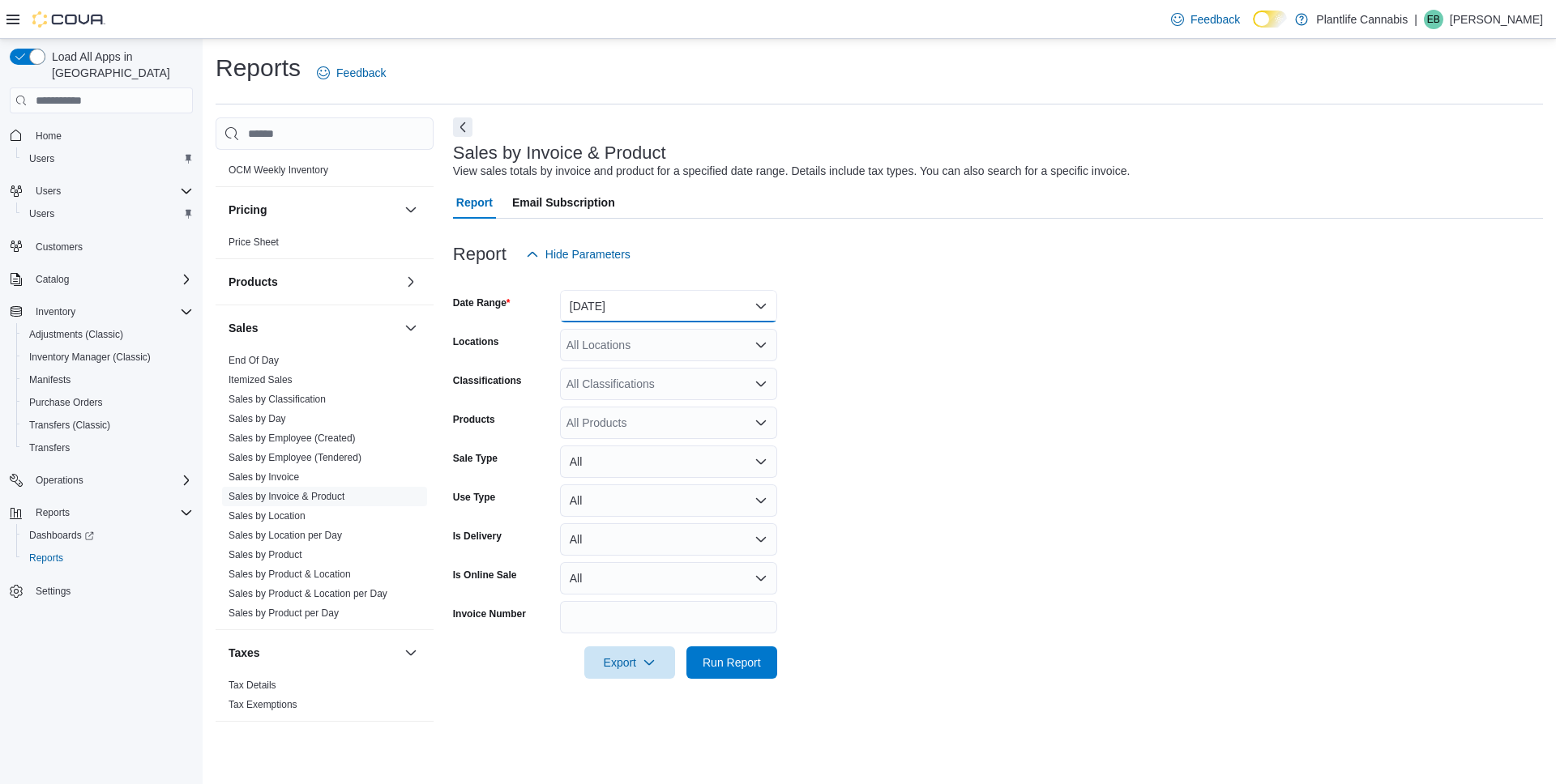
click at [617, 306] on button "Yesterday" at bounding box center [668, 306] width 217 height 32
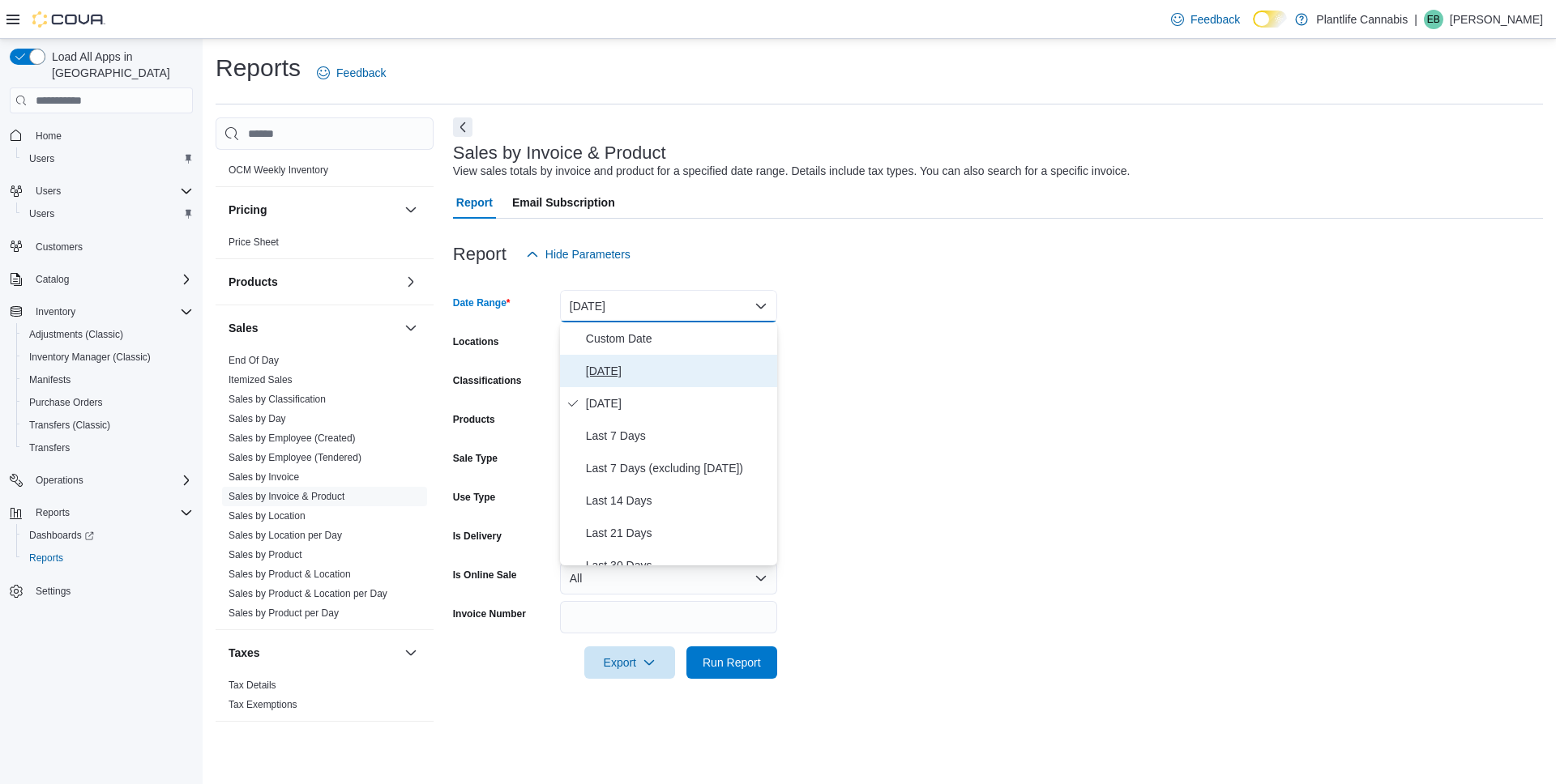
click at [612, 365] on span "Today" at bounding box center [679, 371] width 185 height 19
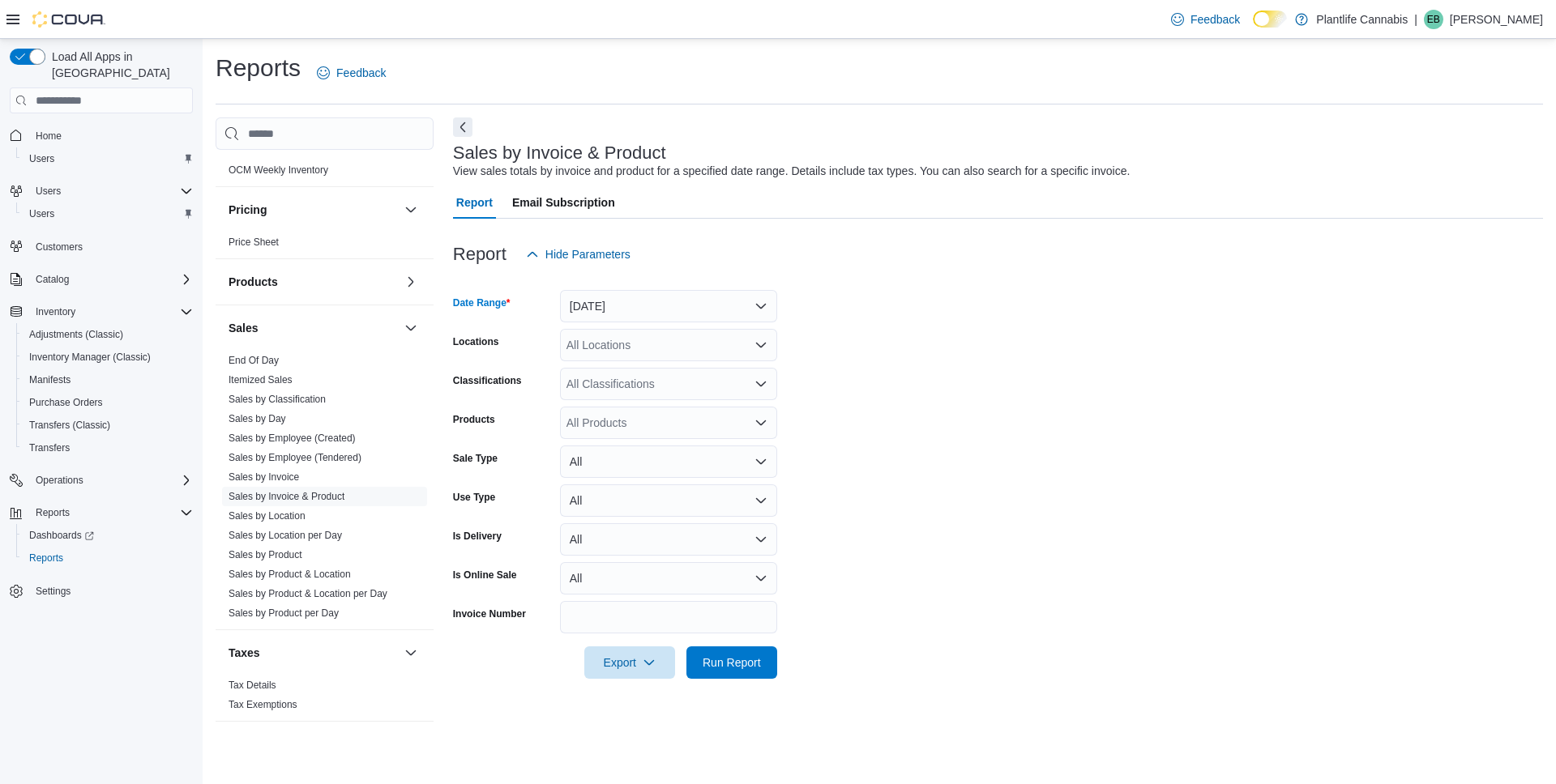
click at [618, 348] on div "All Locations" at bounding box center [668, 345] width 217 height 32
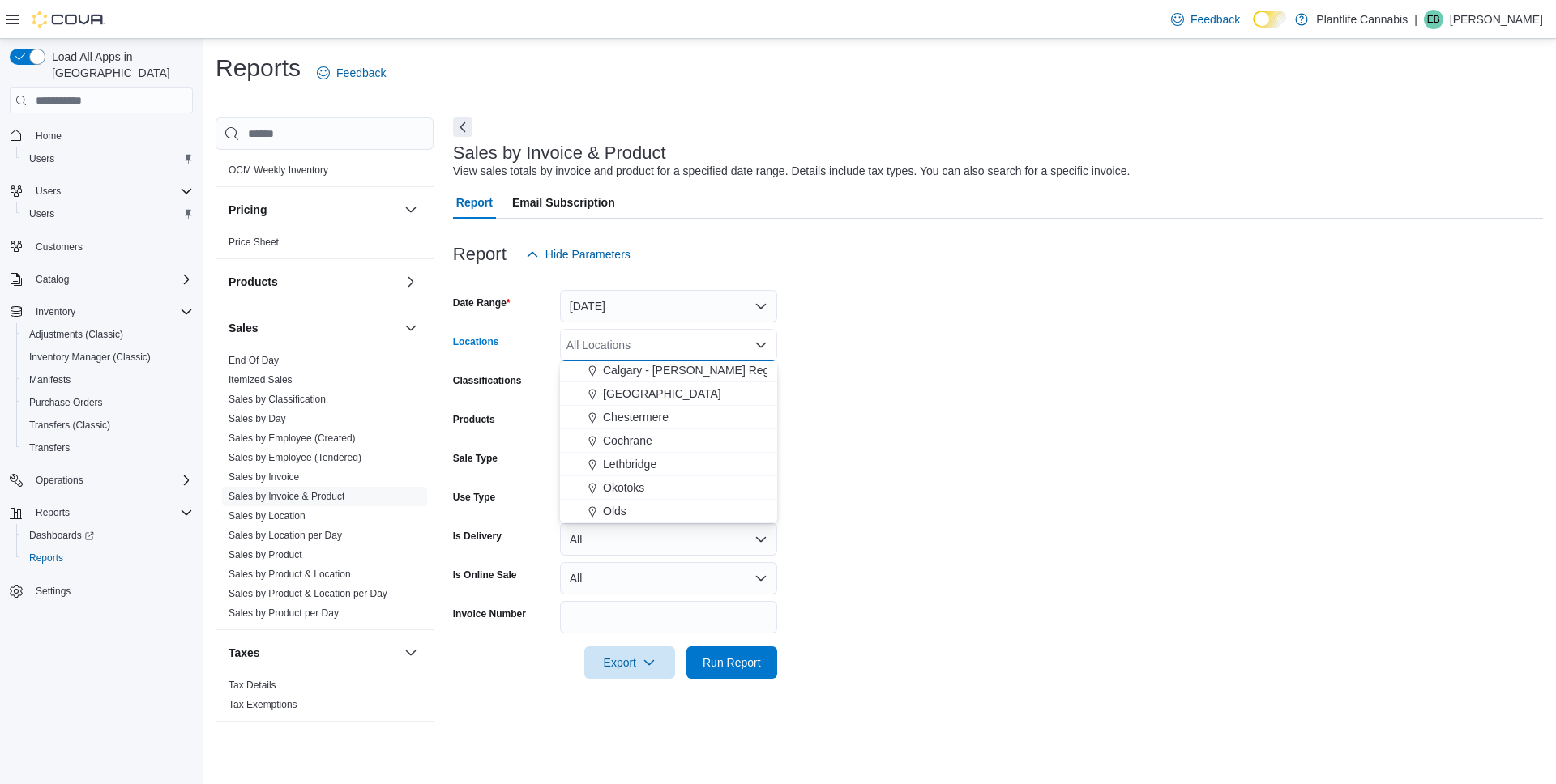
drag, startPoint x: 679, startPoint y: 386, endPoint x: 860, endPoint y: 419, distance: 184.0
click at [679, 386] on span "Calgary - University District" at bounding box center [663, 394] width 119 height 16
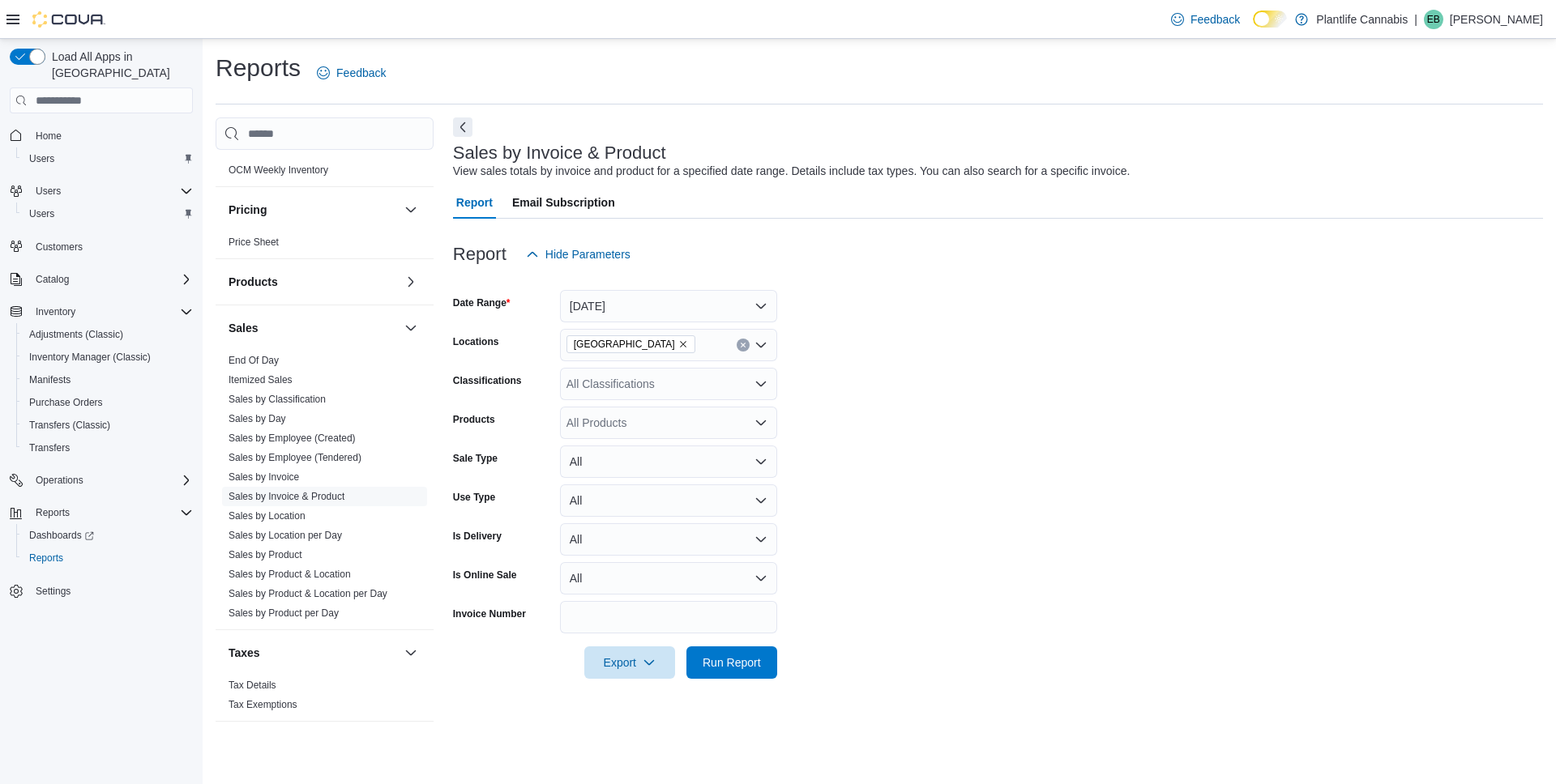
drag, startPoint x: 862, startPoint y: 420, endPoint x: 853, endPoint y: 431, distance: 14.2
click at [857, 424] on form "Date Range Today Locations Calgary - University District Classifications All Cl…" at bounding box center [998, 474] width 1090 height 408
click at [713, 663] on span "Run Report" at bounding box center [732, 661] width 58 height 16
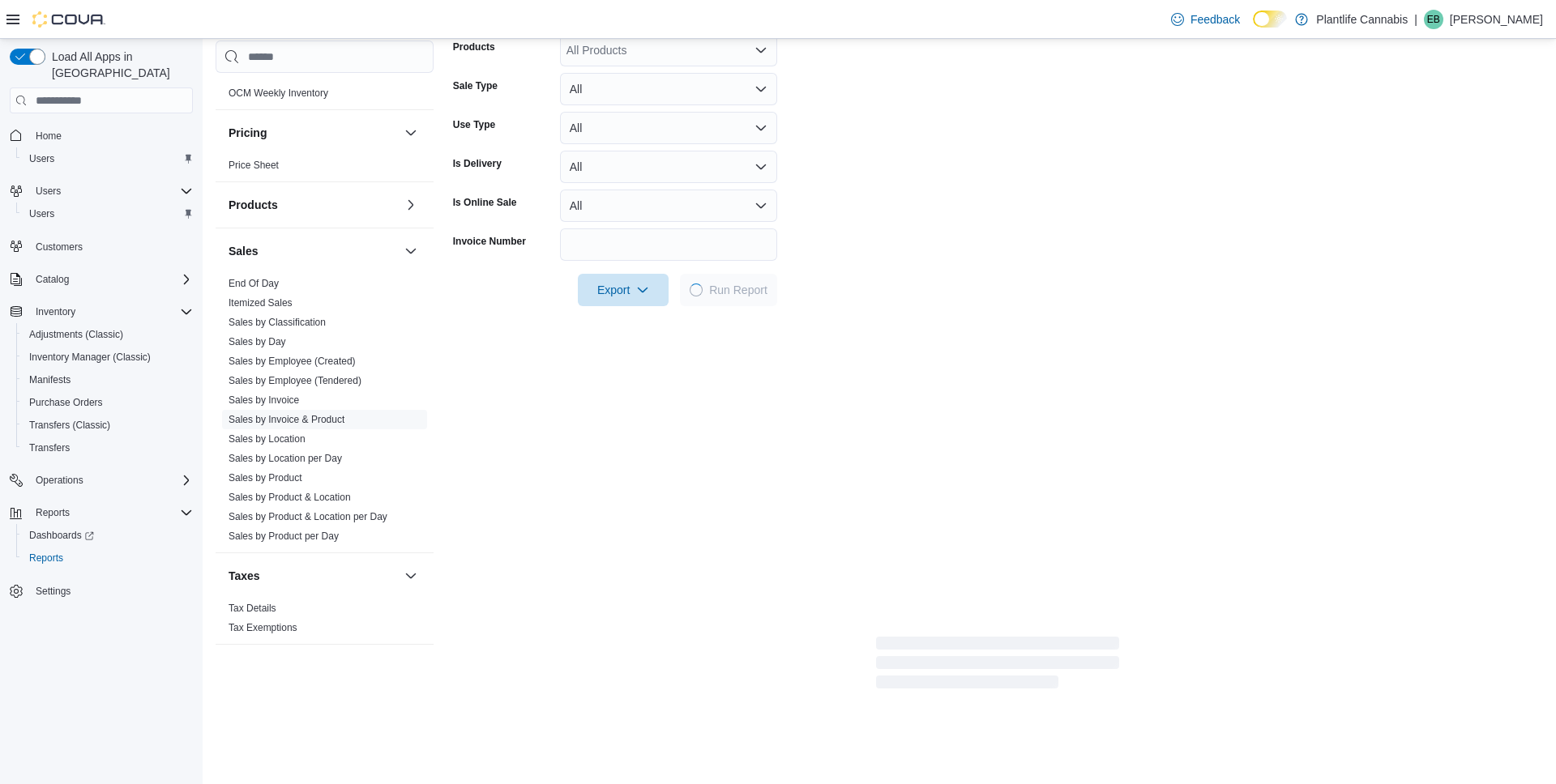
scroll to position [397, 0]
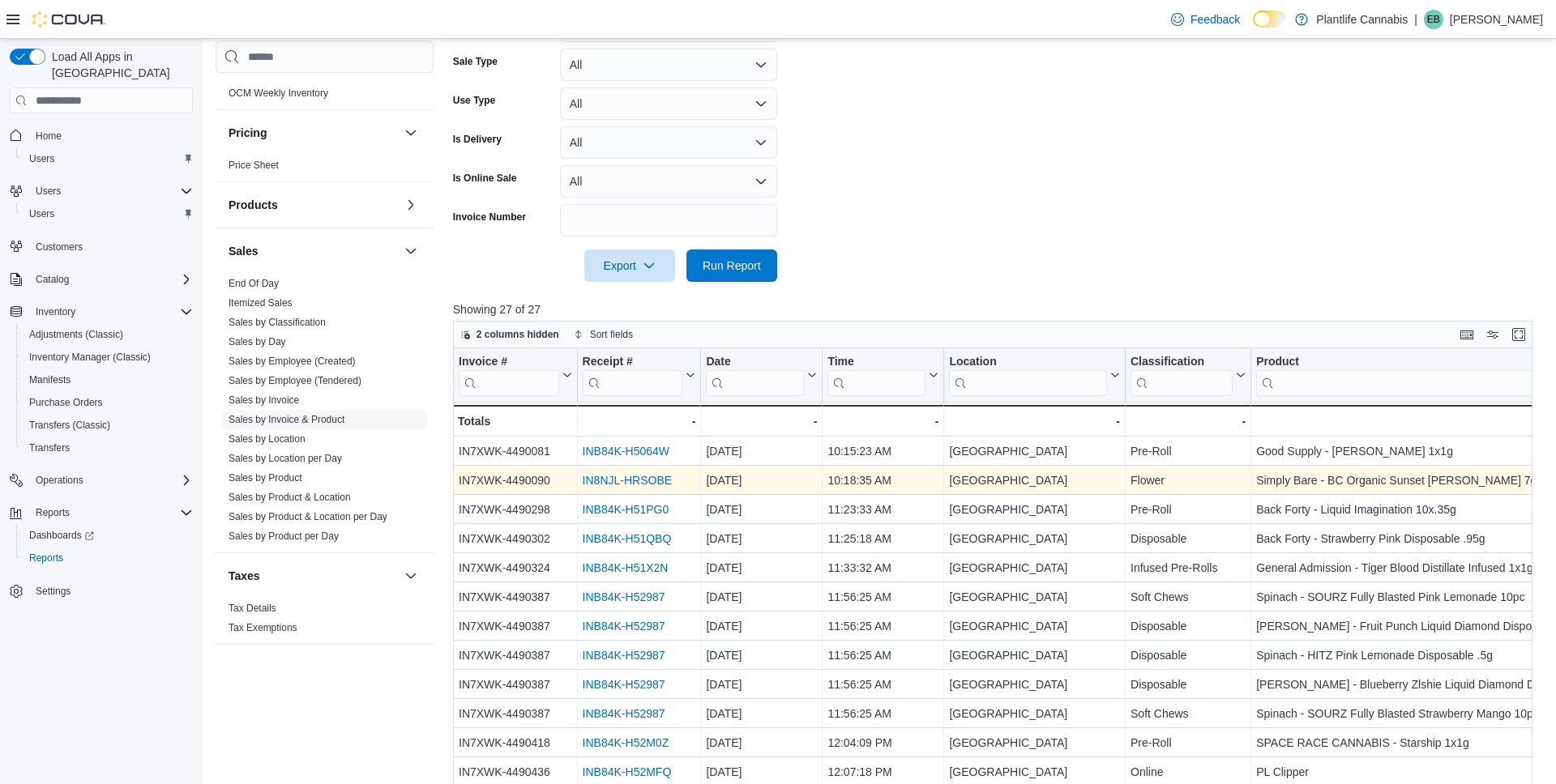
click at [652, 483] on link "IN8NJL-HRSOBE" at bounding box center [627, 481] width 89 height 13
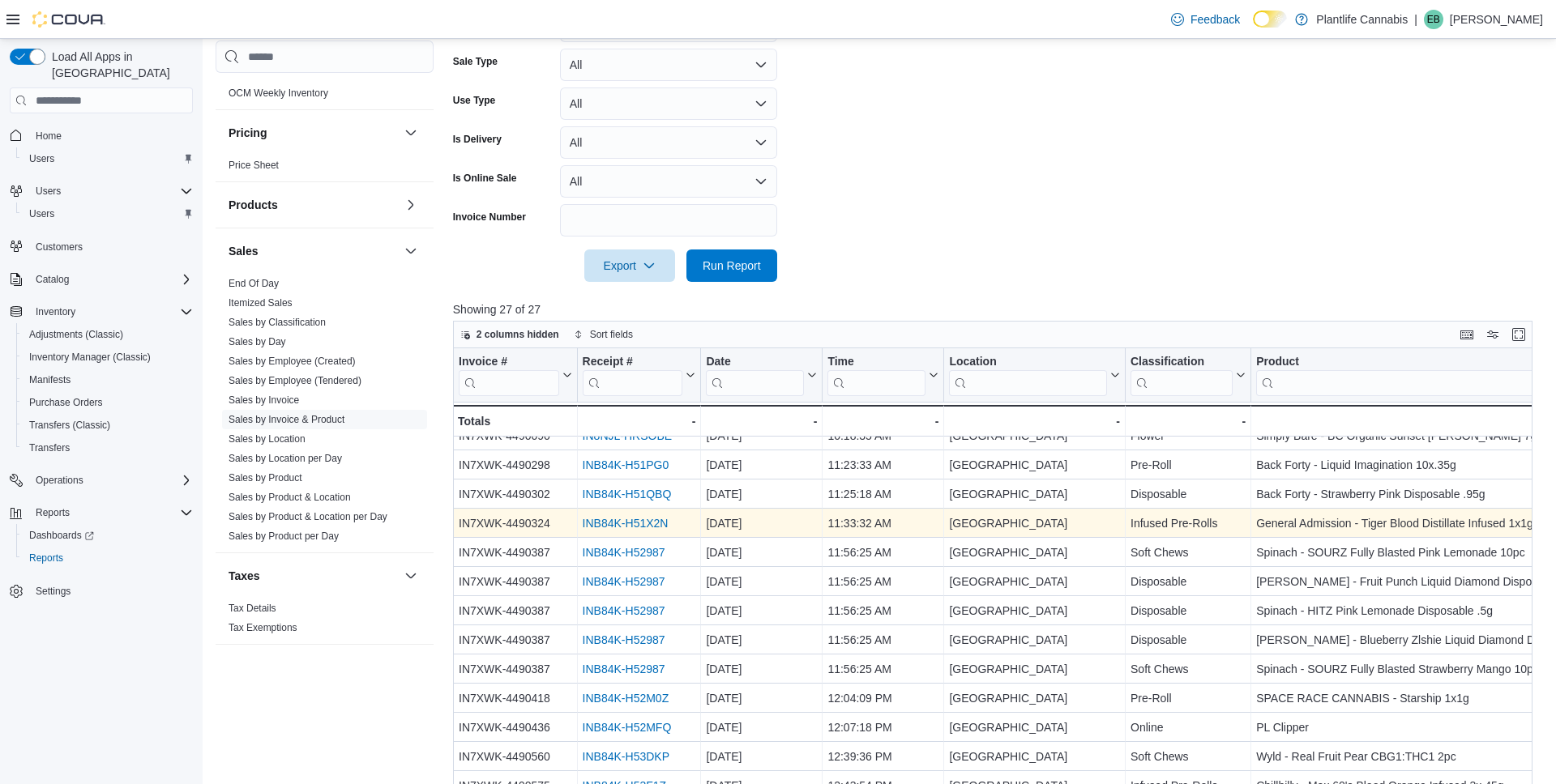
scroll to position [55, 0]
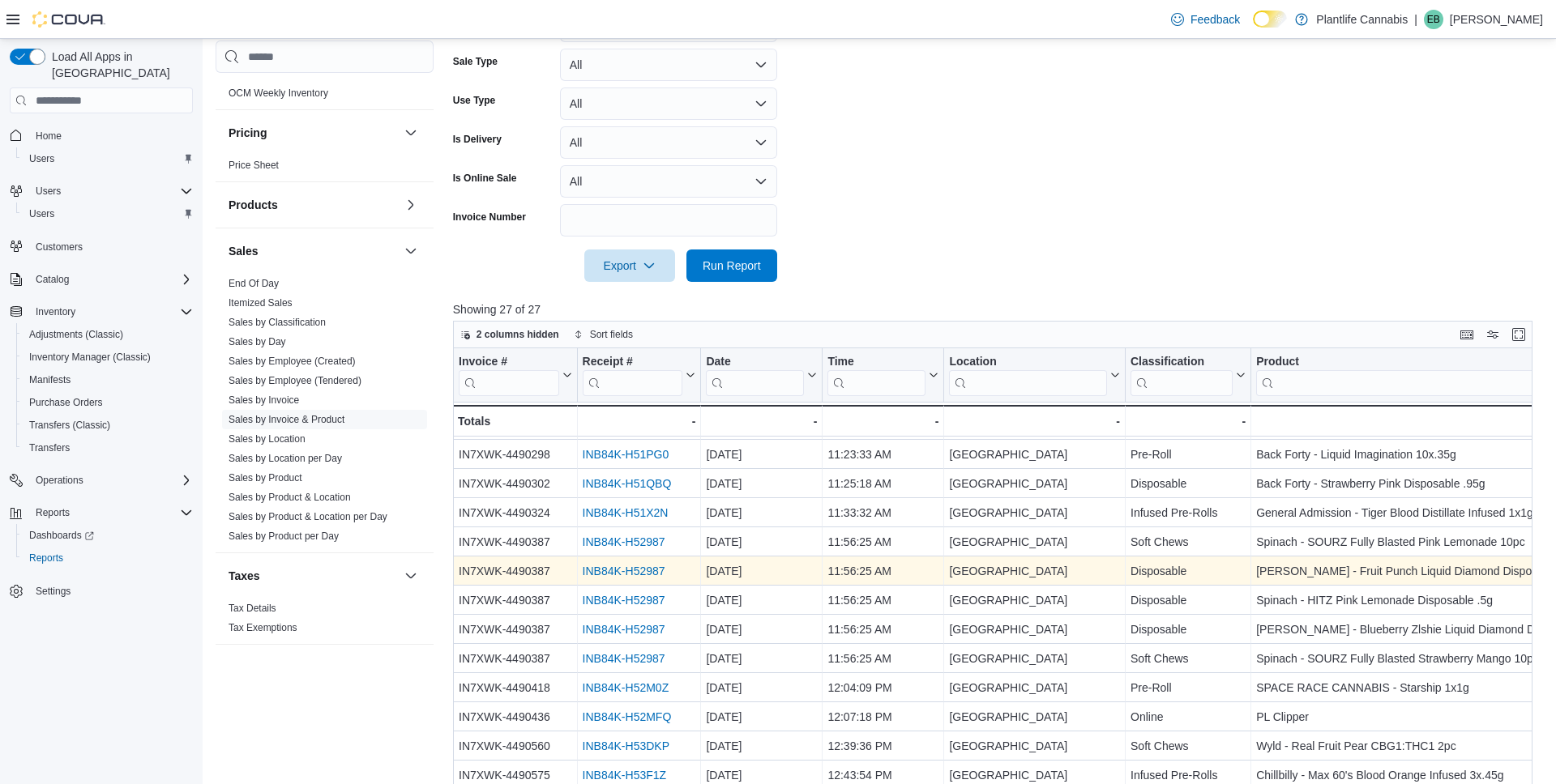
click at [658, 575] on link "INB84K-H52987" at bounding box center [624, 572] width 83 height 13
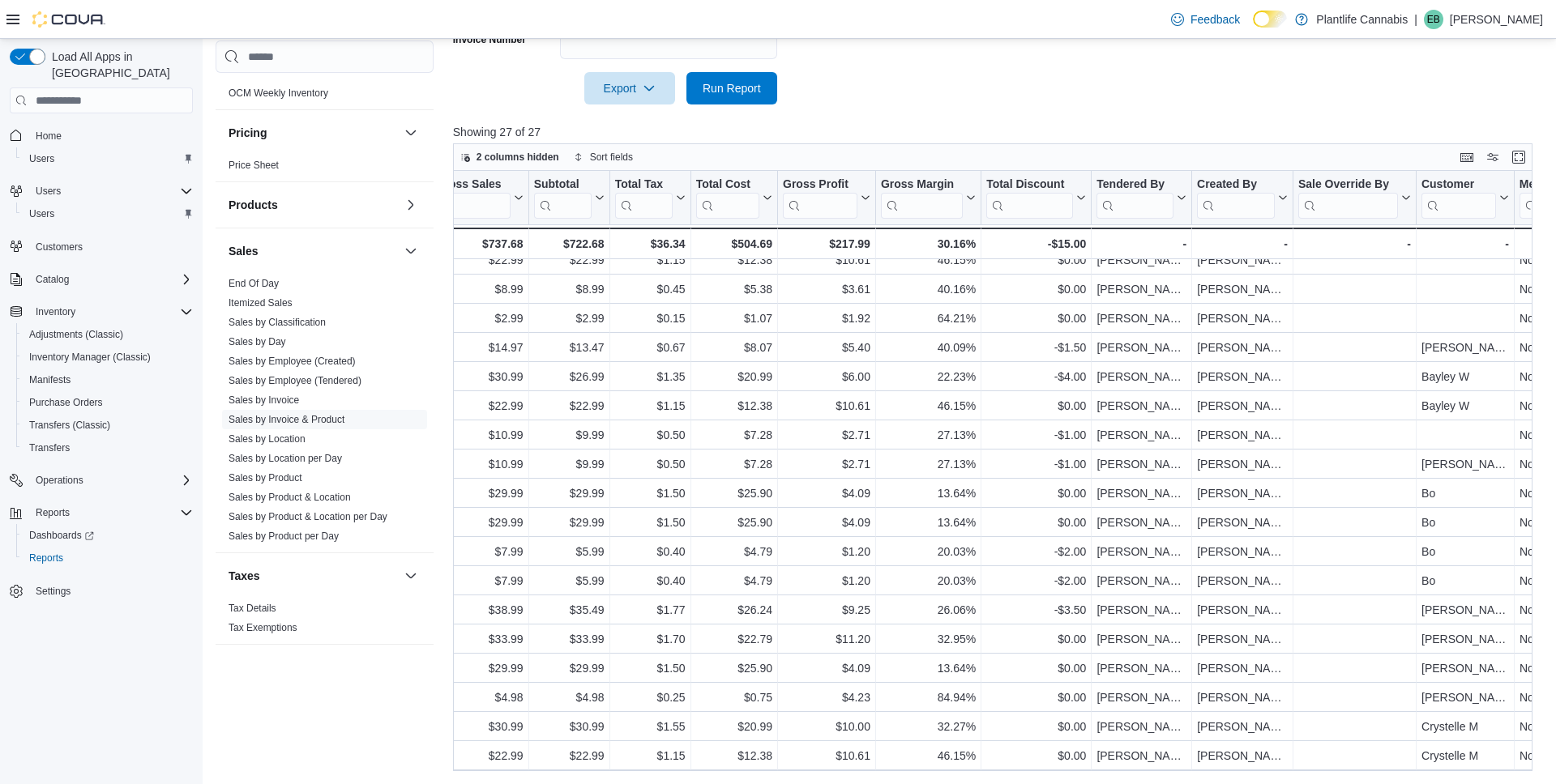
scroll to position [276, 0]
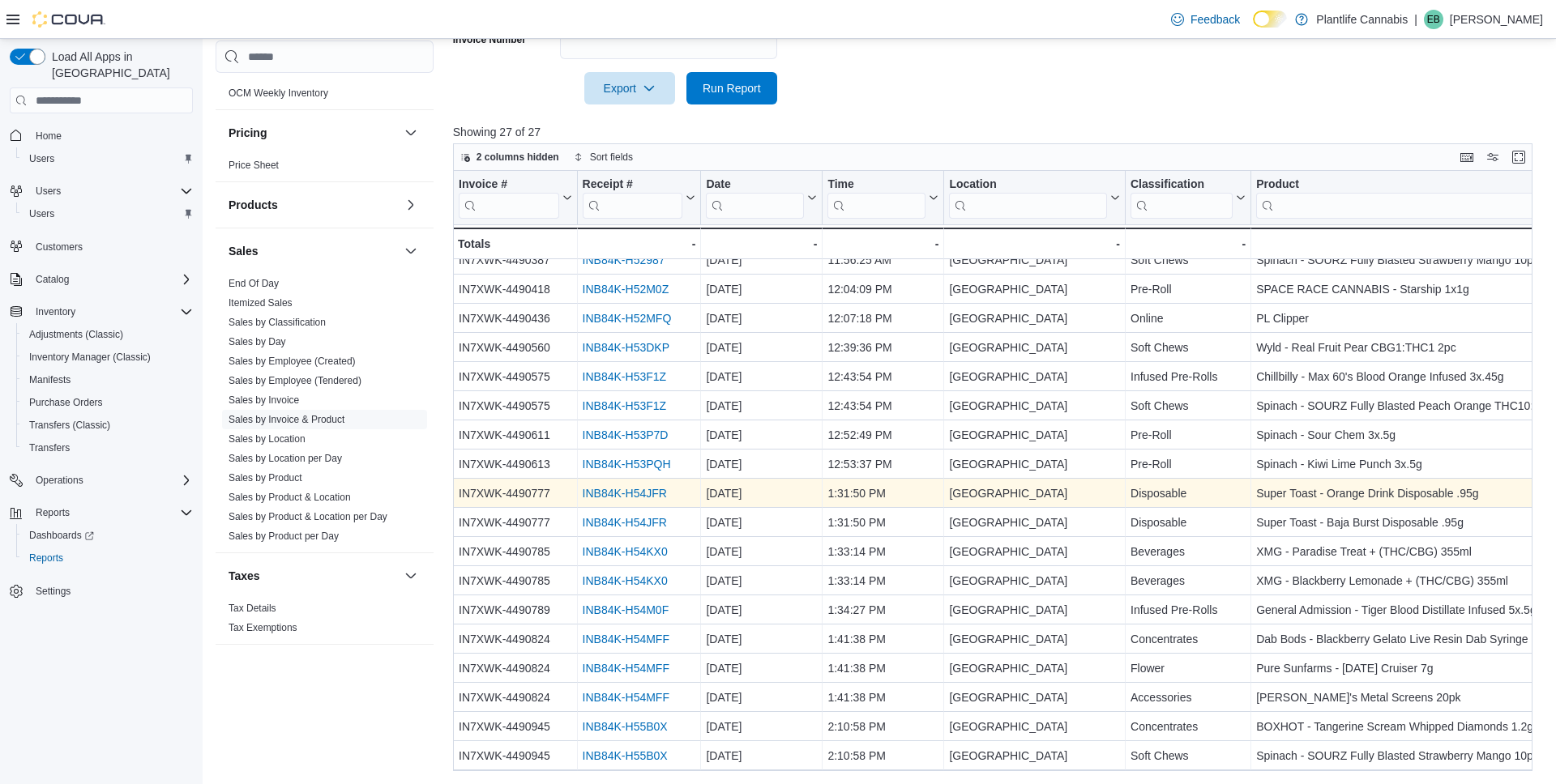
click at [629, 490] on link "INB84K-H54JFR" at bounding box center [625, 494] width 84 height 13
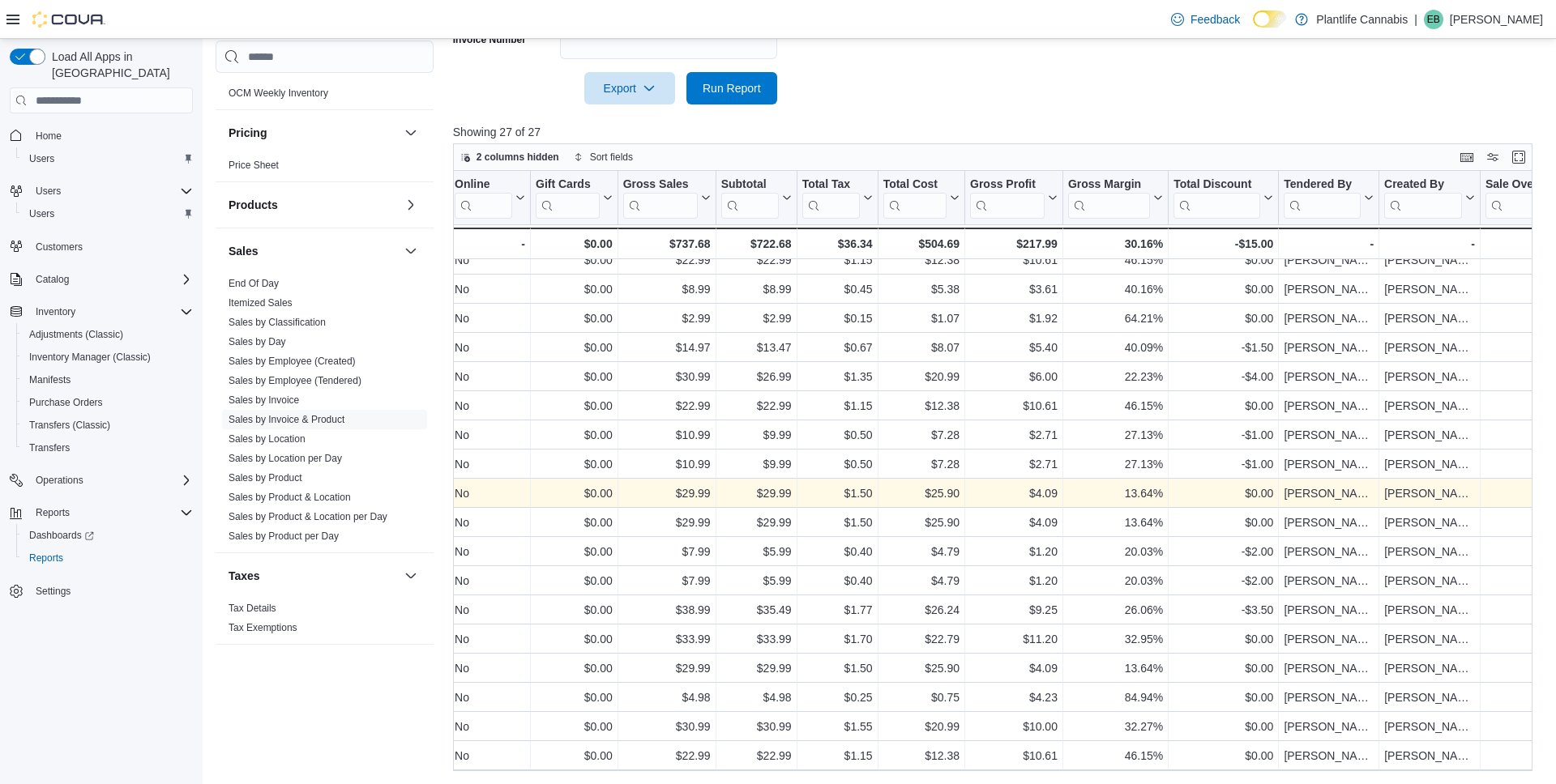
scroll to position [276, 1827]
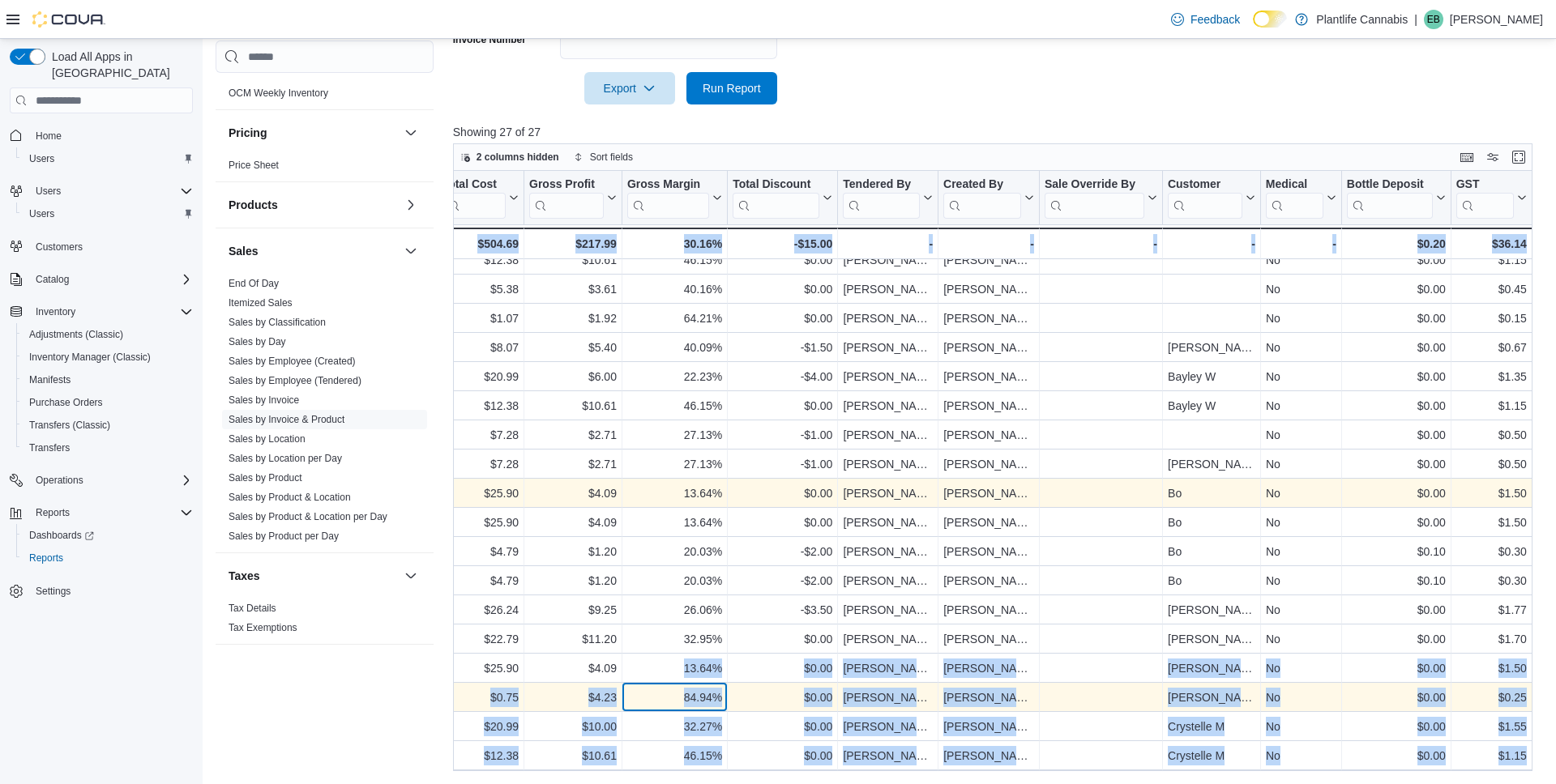
click at [715, 691] on div "84.94%" at bounding box center [674, 698] width 95 height 19
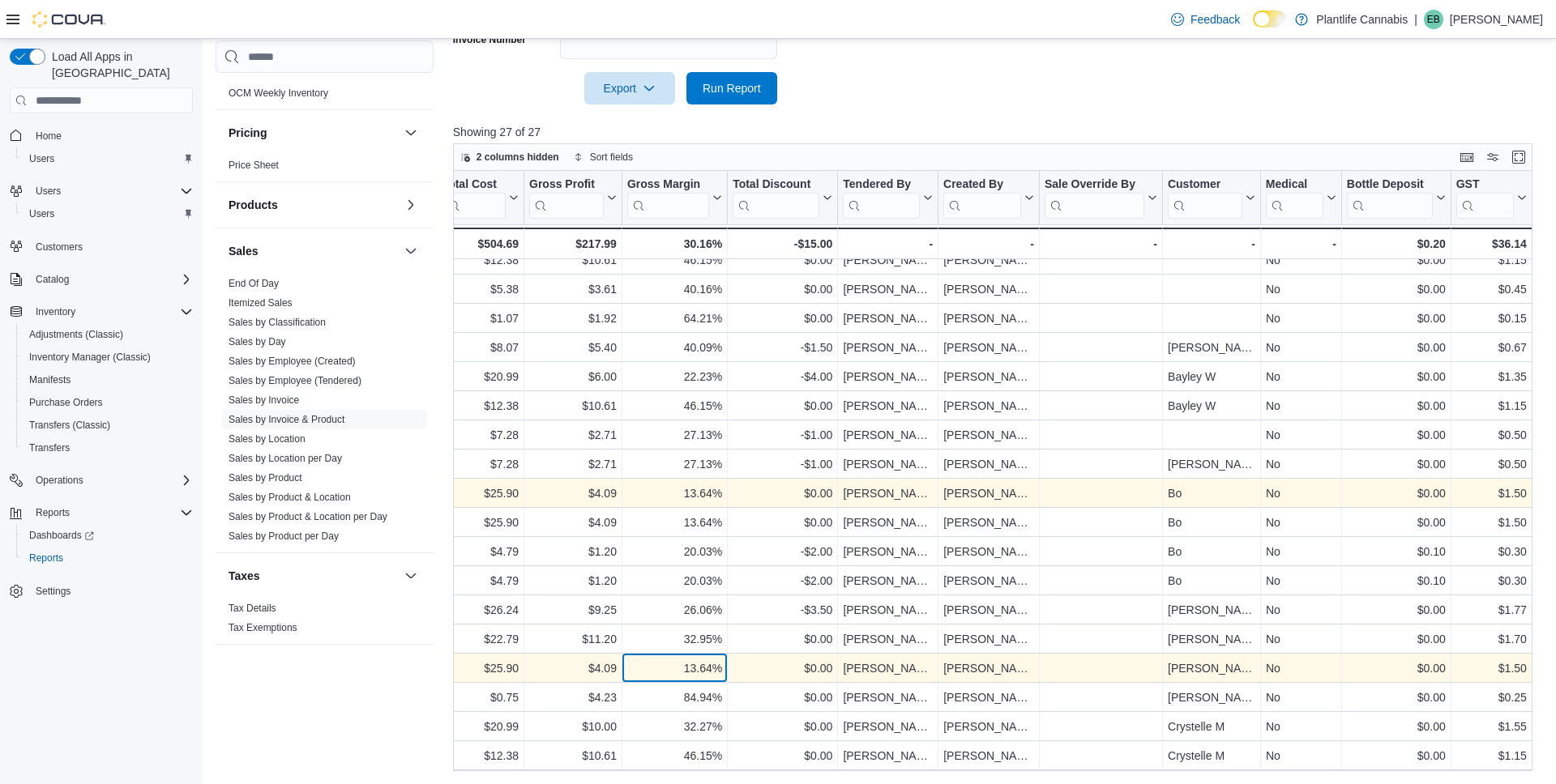
click at [708, 664] on div "13.64%" at bounding box center [674, 669] width 95 height 19
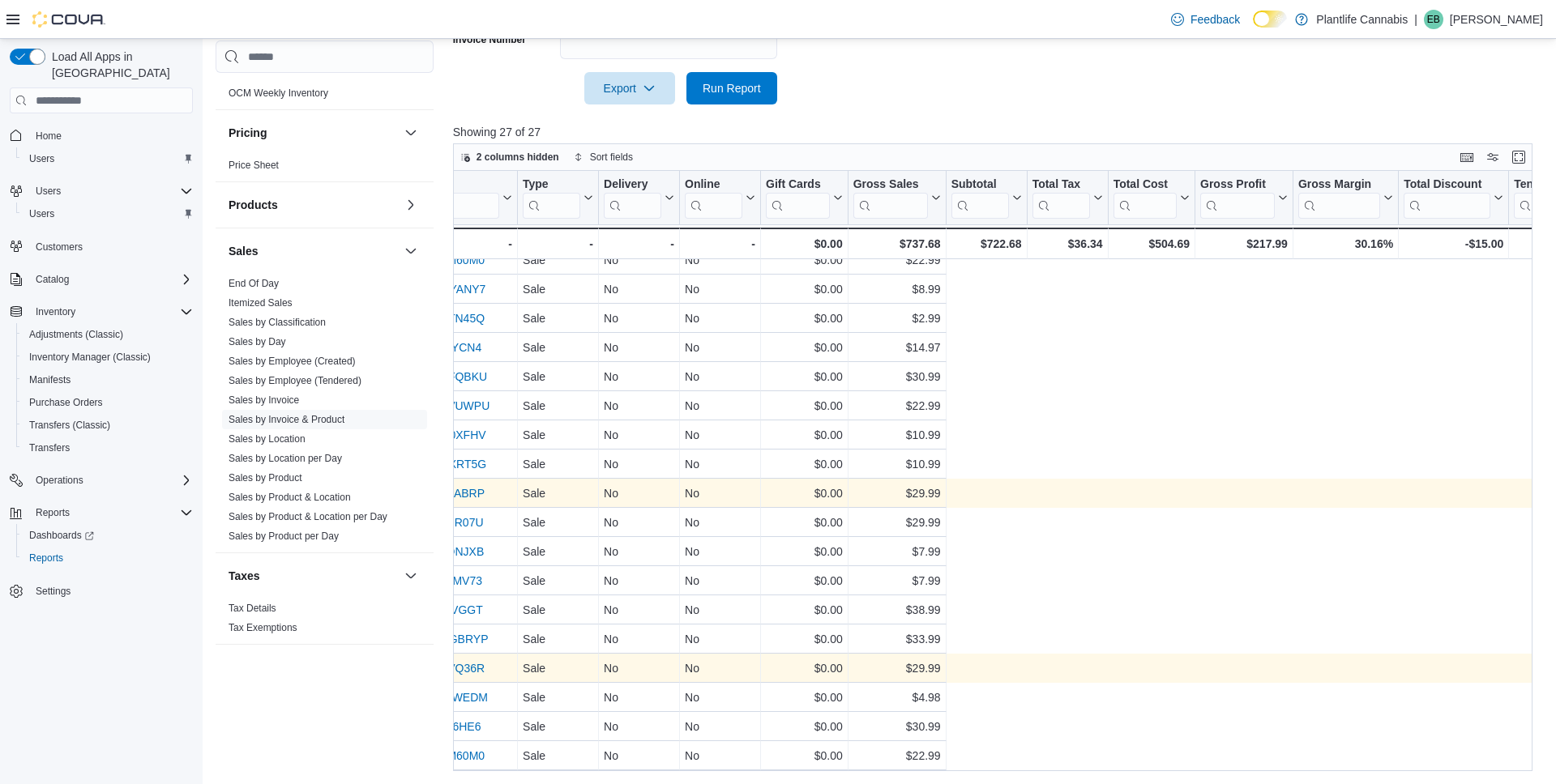
scroll to position [276, 0]
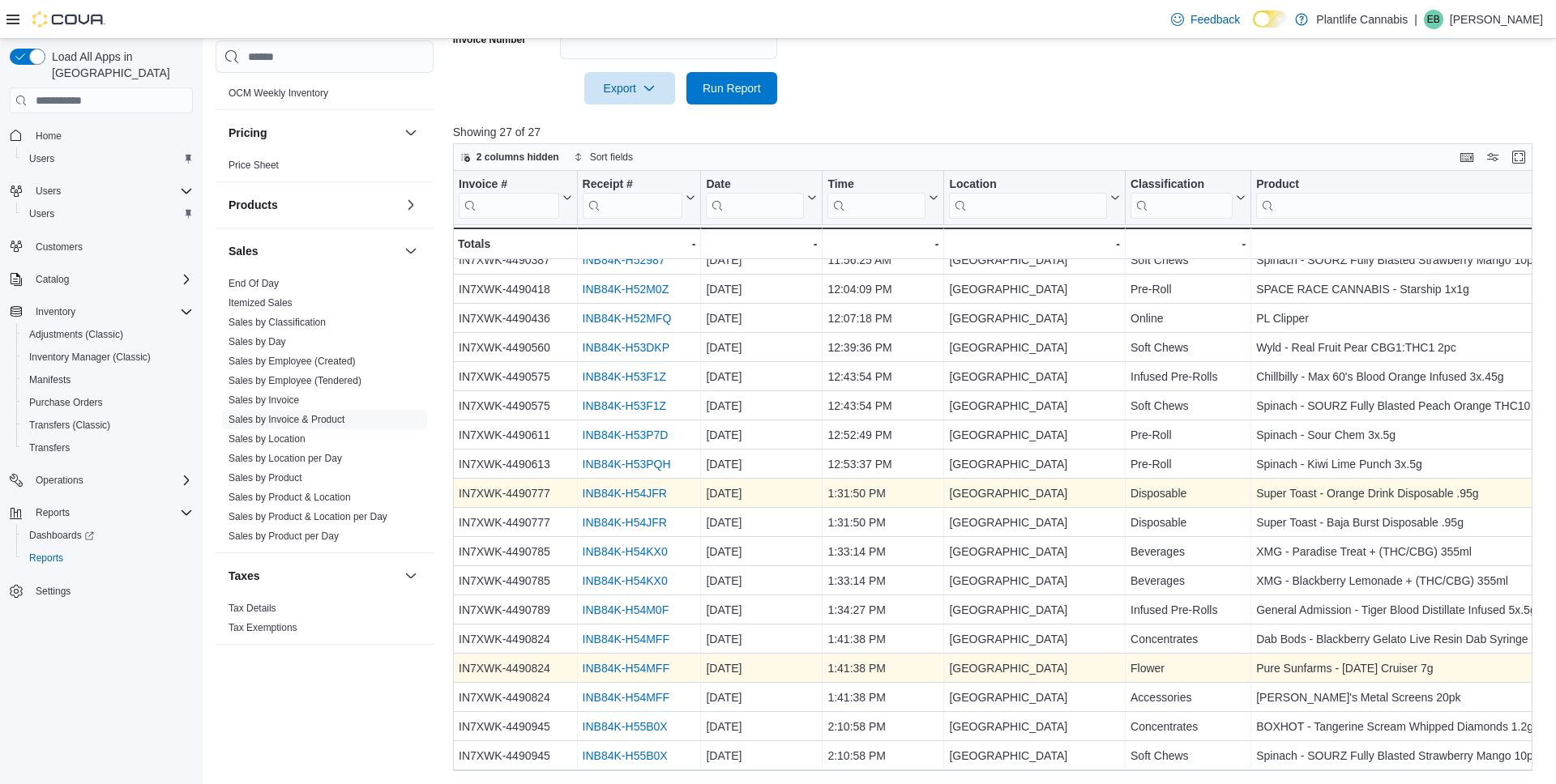
click at [668, 666] on link "INB84K-H54MFF" at bounding box center [625, 669] width 87 height 13
